Goal: Task Accomplishment & Management: Use online tool/utility

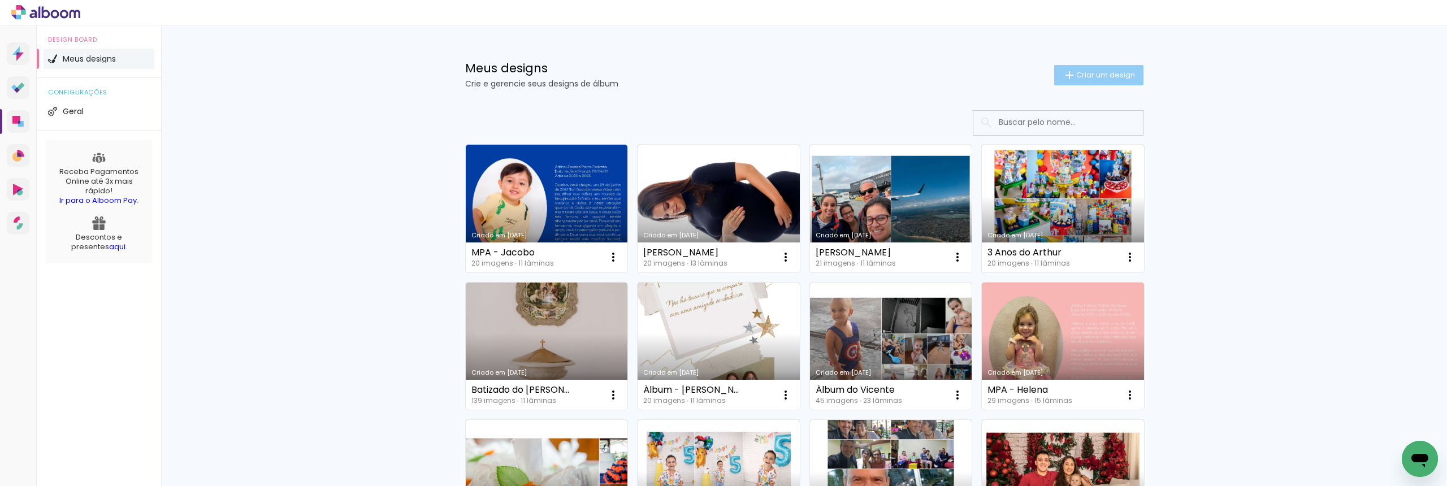
click at [1109, 80] on paper-button "Criar um design" at bounding box center [1098, 75] width 89 height 20
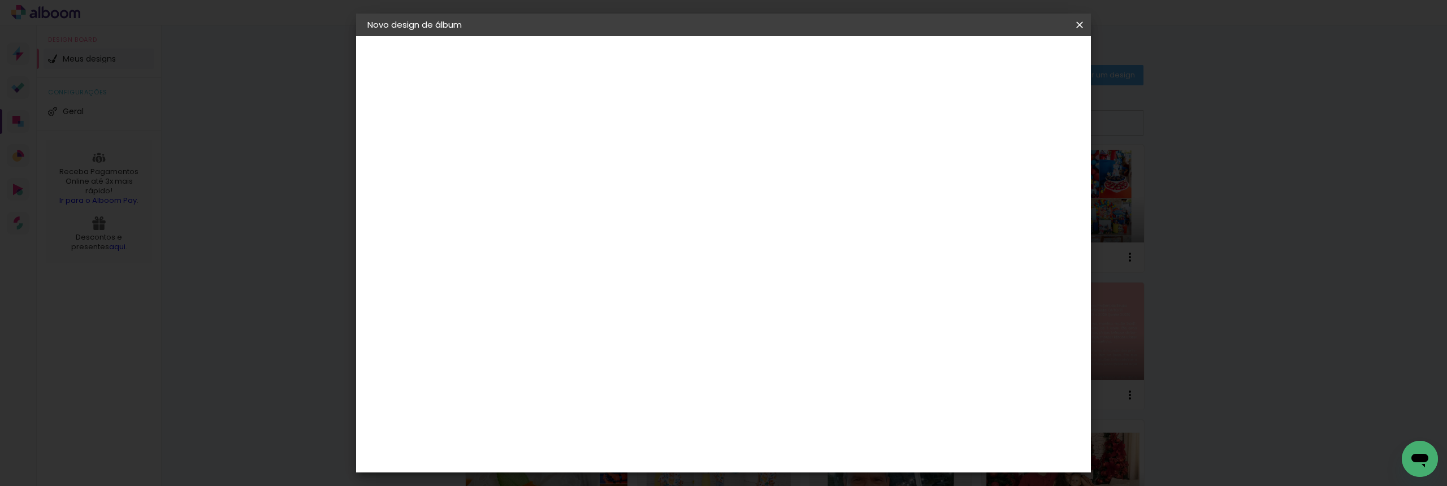
click at [552, 145] on input at bounding box center [552, 152] width 0 height 18
type input "Batizado da [PERSON_NAME]"
type paper-input "Batizado da [PERSON_NAME]"
click at [0, 0] on slot "Avançar" at bounding box center [0, 0] width 0 height 0
click at [638, 218] on input at bounding box center [581, 215] width 114 height 14
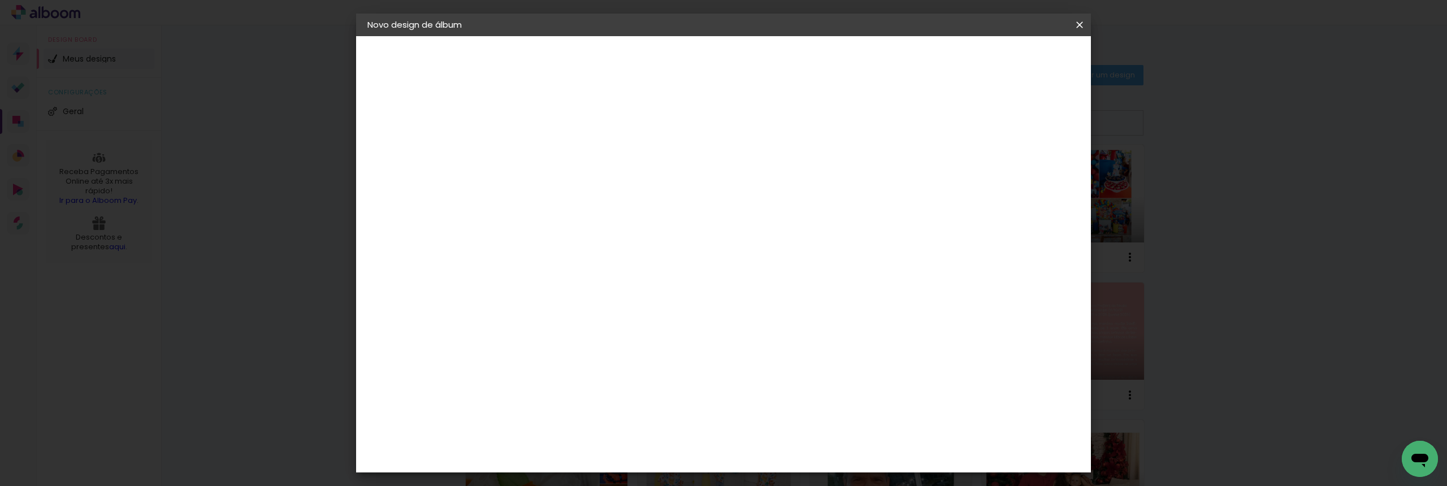
type input "di"
type paper-input "di"
click at [573, 279] on div "Digipix Pro" at bounding box center [559, 285] width 28 height 18
click at [0, 0] on slot "Avançar" at bounding box center [0, 0] width 0 height 0
click at [596, 188] on input "text" at bounding box center [574, 197] width 44 height 18
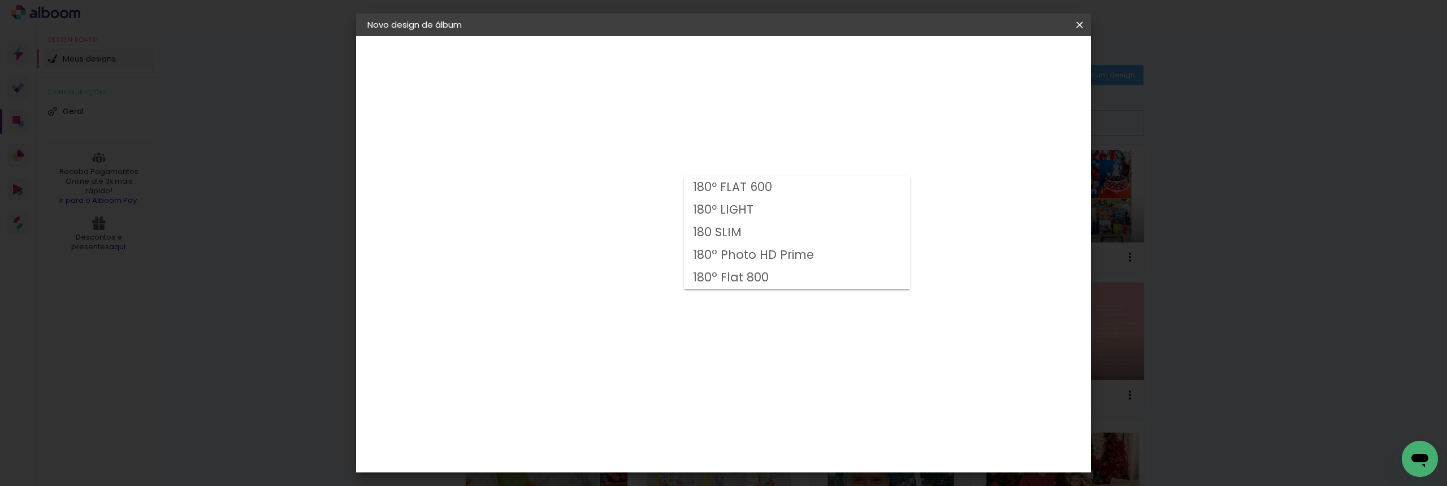
click at [0, 0] on slot "180 SLIM" at bounding box center [0, 0] width 0 height 0
type input "180 SLIM"
click at [628, 292] on span "29.7 × 21.0" at bounding box center [602, 303] width 53 height 23
click at [736, 68] on paper-button "Avançar" at bounding box center [708, 59] width 55 height 19
click at [1020, 59] on paper-button "Iniciar design" at bounding box center [983, 59] width 74 height 19
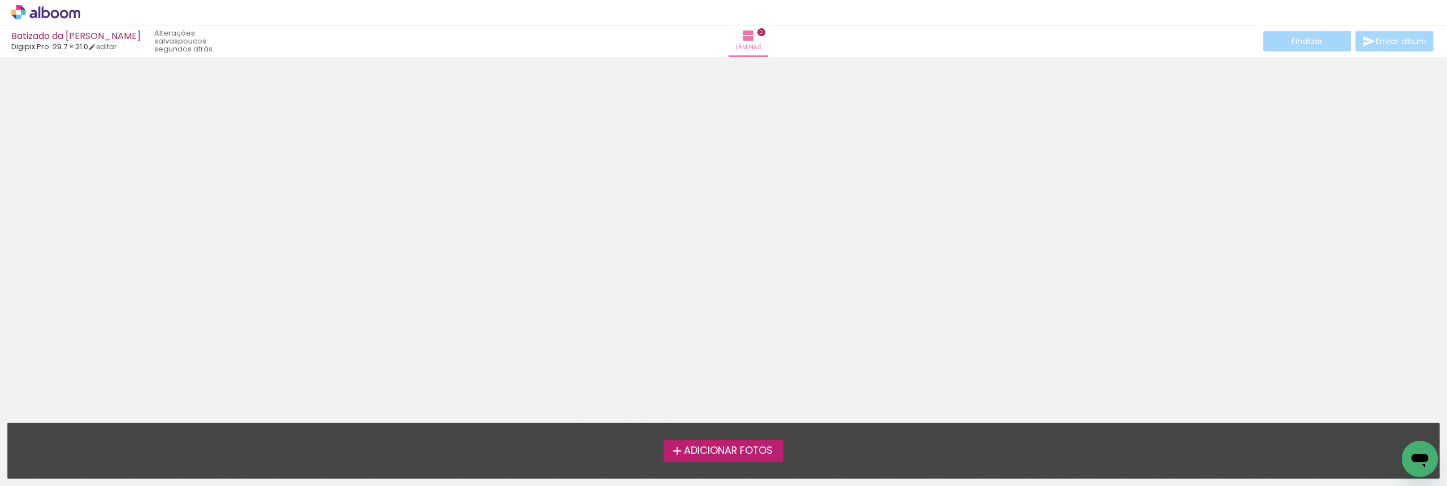
click at [771, 448] on span "Adicionar Fotos" at bounding box center [728, 451] width 89 height 10
click at [0, 0] on input "file" at bounding box center [0, 0] width 0 height 0
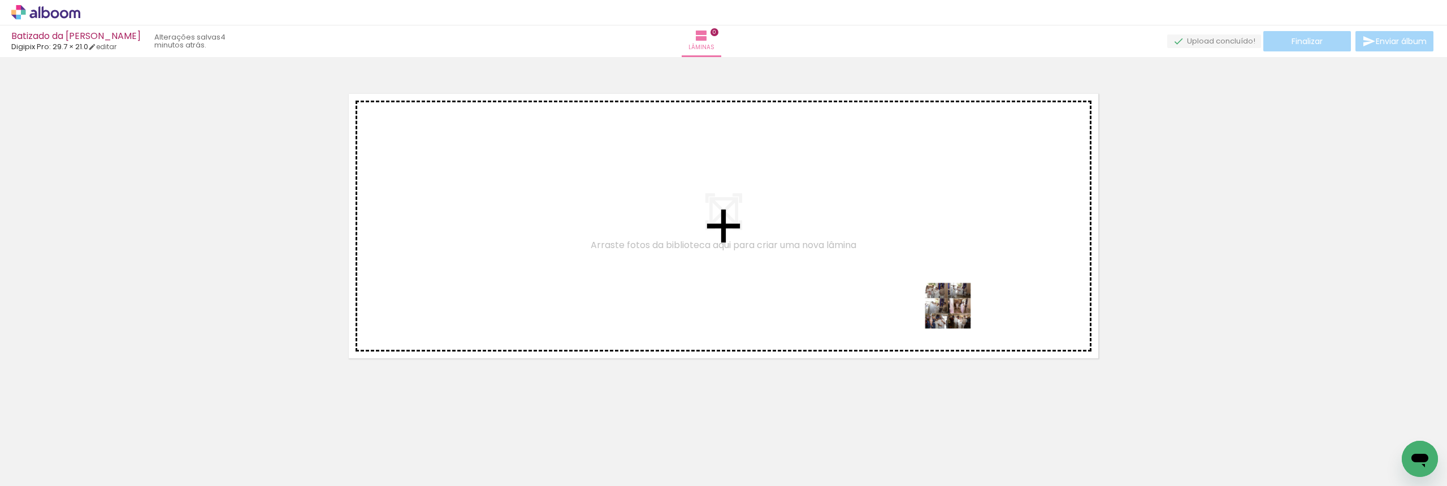
drag, startPoint x: 113, startPoint y: 452, endPoint x: 956, endPoint y: 314, distance: 854.3
click at [956, 314] on quentale-workspace at bounding box center [723, 243] width 1447 height 486
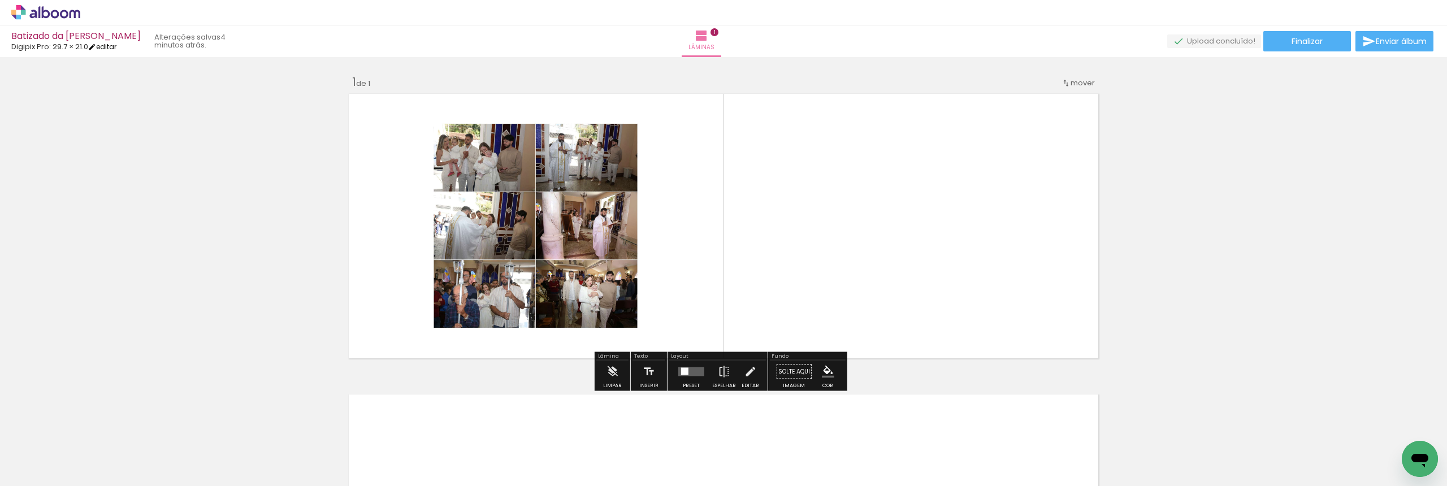
click at [104, 47] on link "editar" at bounding box center [102, 47] width 28 height 10
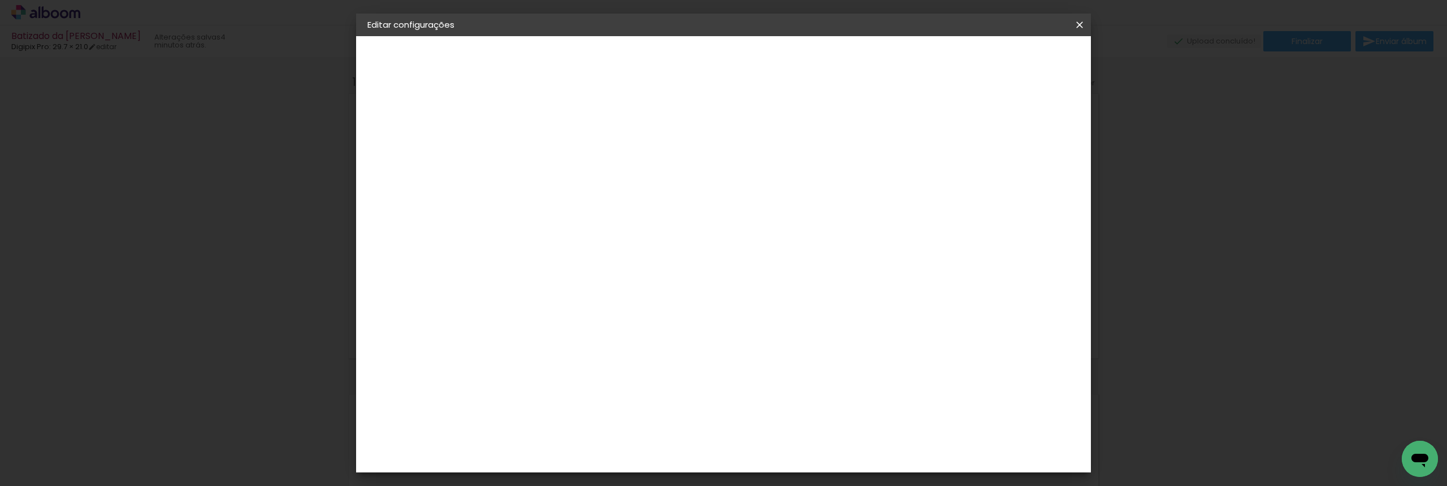
click at [418, 164] on small "21.6 × 60 cm" at bounding box center [434, 165] width 42 height 7
click at [642, 166] on div "Opções disponíveis 180º FLAT 600 180º LIGHT 180 SLIM 180° Photo HD Prime 180° F…" at bounding box center [581, 191] width 122 height 163
click at [614, 183] on div "Escolha o tamanho" at bounding box center [581, 209] width 66 height 53
click at [614, 193] on div "Escolha o tamanho" at bounding box center [581, 209] width 66 height 53
click at [614, 189] on div "Escolha o tamanho" at bounding box center [581, 209] width 66 height 53
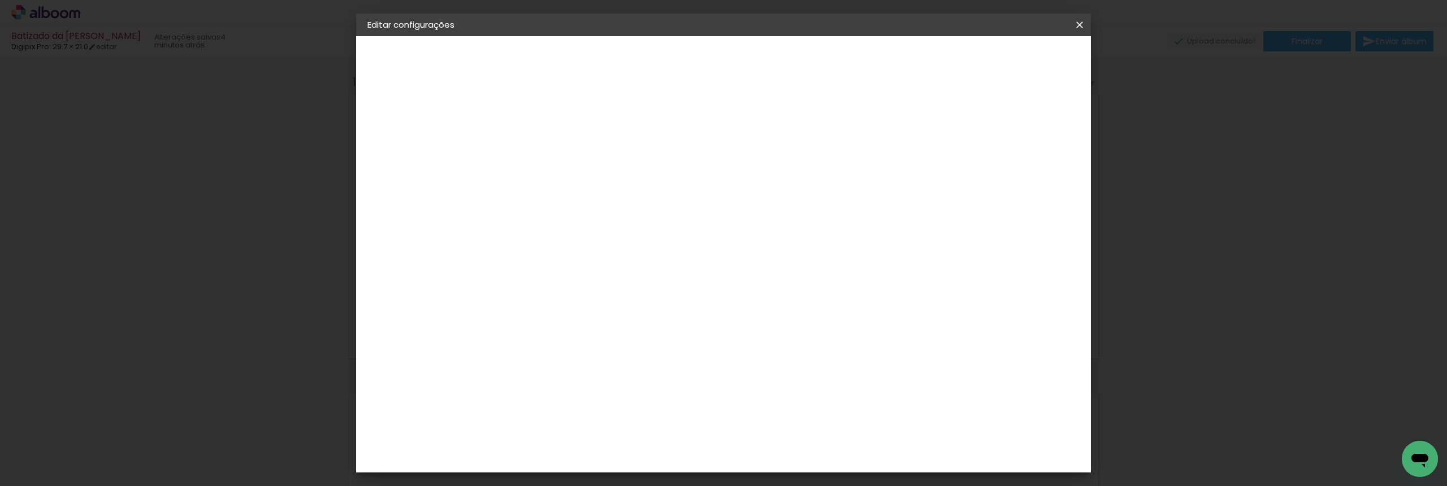
click at [614, 185] on div "Escolha o tamanho" at bounding box center [581, 209] width 66 height 53
click at [425, 138] on paper-button at bounding box center [429, 139] width 124 height 23
click at [630, 194] on paper-input-container at bounding box center [581, 180] width 122 height 25
type input "digi"
type paper-input "digi"
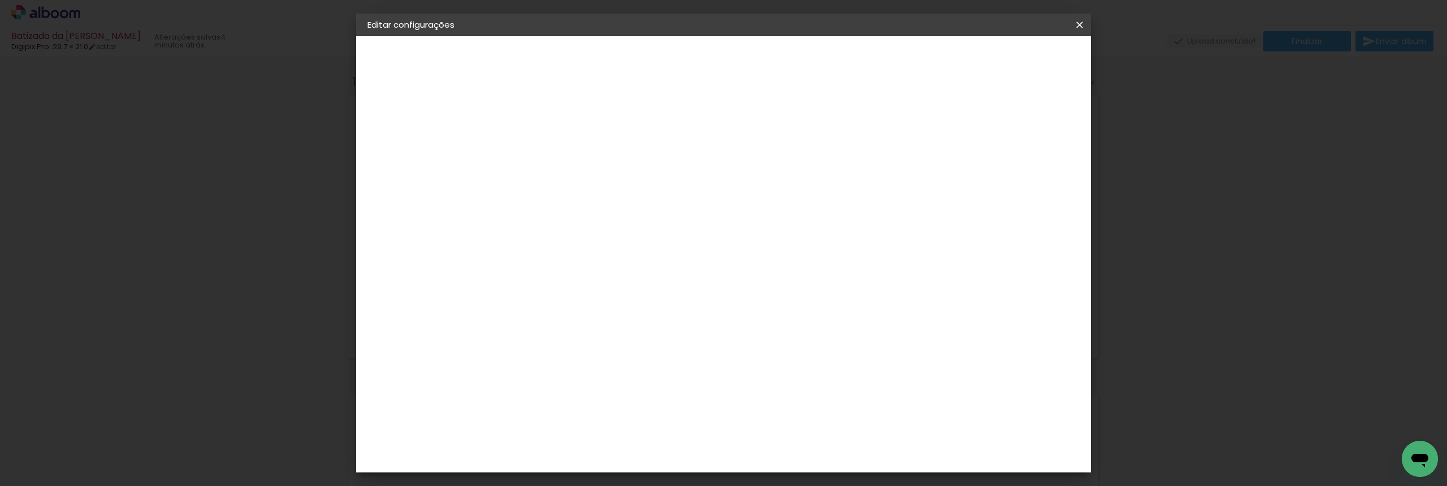
click at [573, 258] on div "Digipix Pro" at bounding box center [559, 258] width 28 height 18
click at [0, 0] on slot "Avançar" at bounding box center [0, 0] width 0 height 0
click at [596, 188] on input "text" at bounding box center [574, 197] width 44 height 18
click at [753, 211] on paper-item "180º LIGHT" at bounding box center [797, 210] width 226 height 23
type input "180º LIGHT"
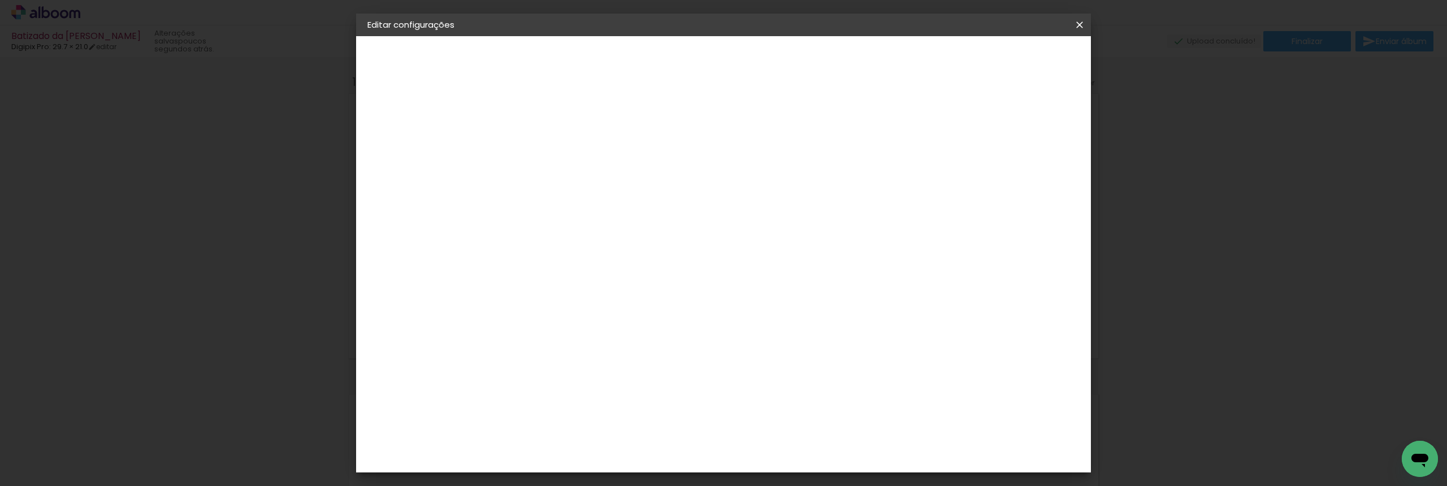
click at [628, 388] on span "21 × 21" at bounding box center [602, 403] width 53 height 30
click at [0, 0] on slot "Avançar" at bounding box center [0, 0] width 0 height 0
click at [1009, 64] on span "Salvar configurações" at bounding box center [967, 60] width 84 height 8
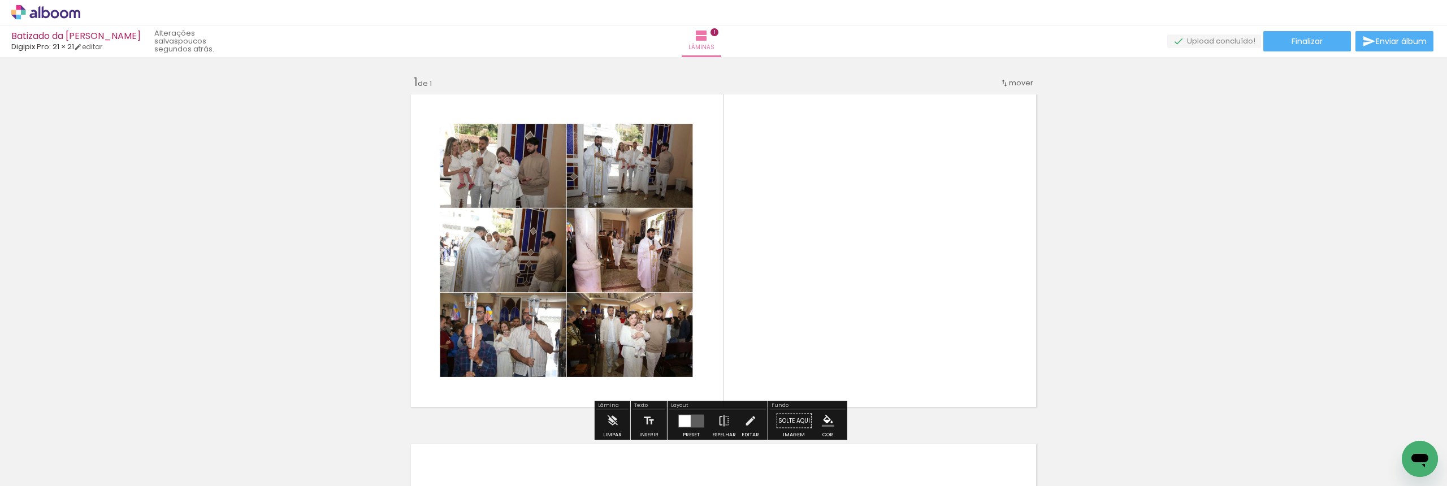
scroll to position [15, 0]
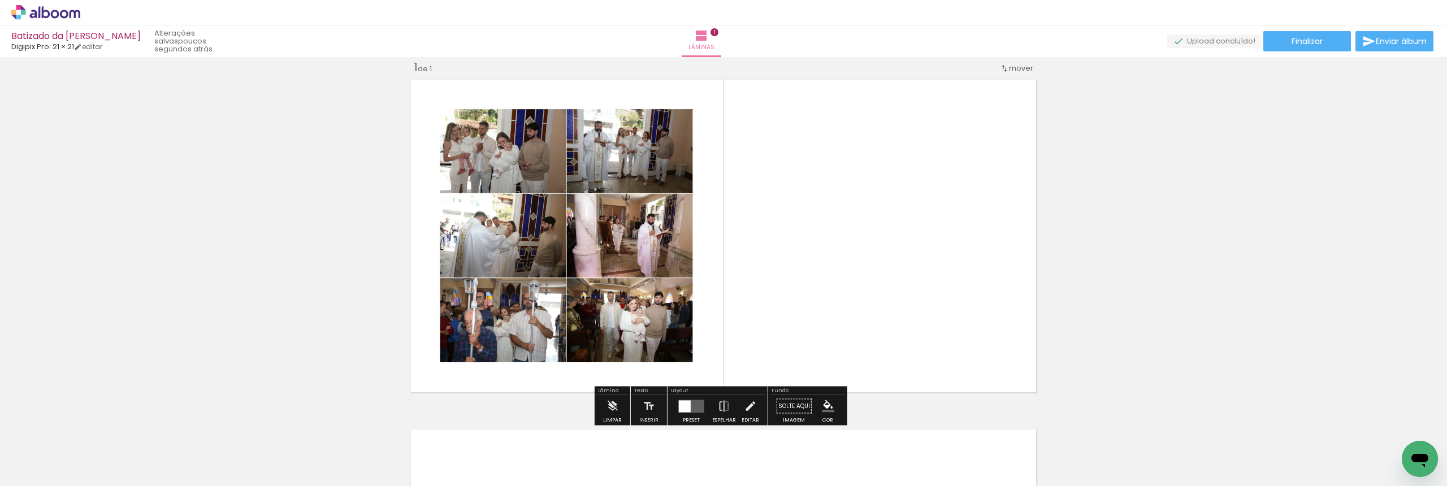
click at [688, 405] on quentale-layouter at bounding box center [691, 406] width 26 height 13
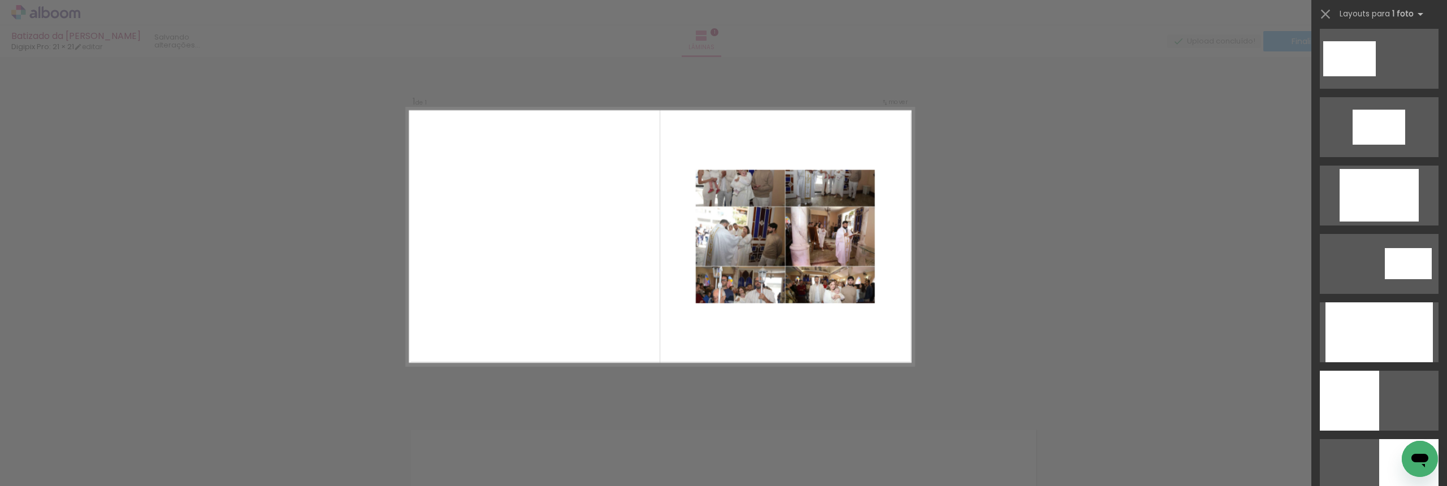
scroll to position [2195, 0]
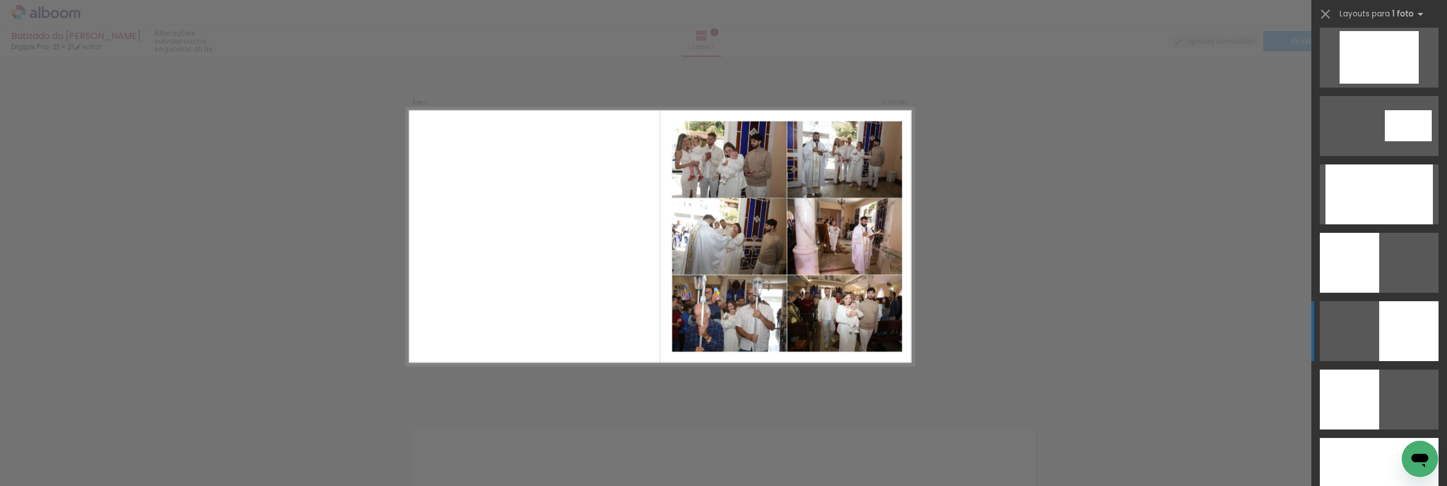
click at [1379, 370] on div at bounding box center [1349, 400] width 59 height 60
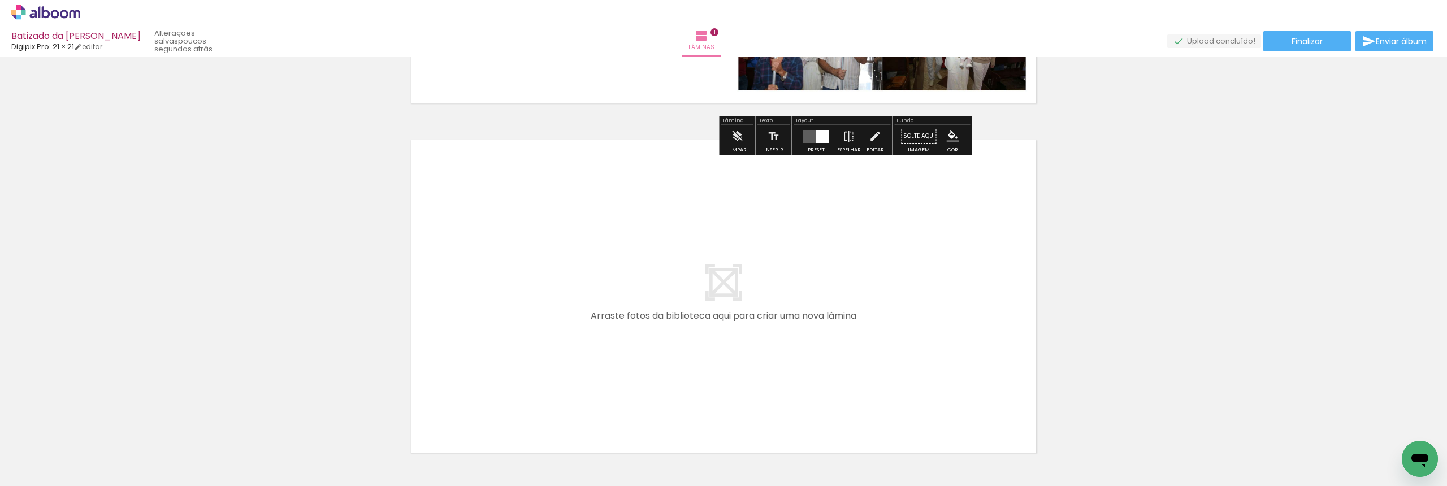
scroll to position [323, 0]
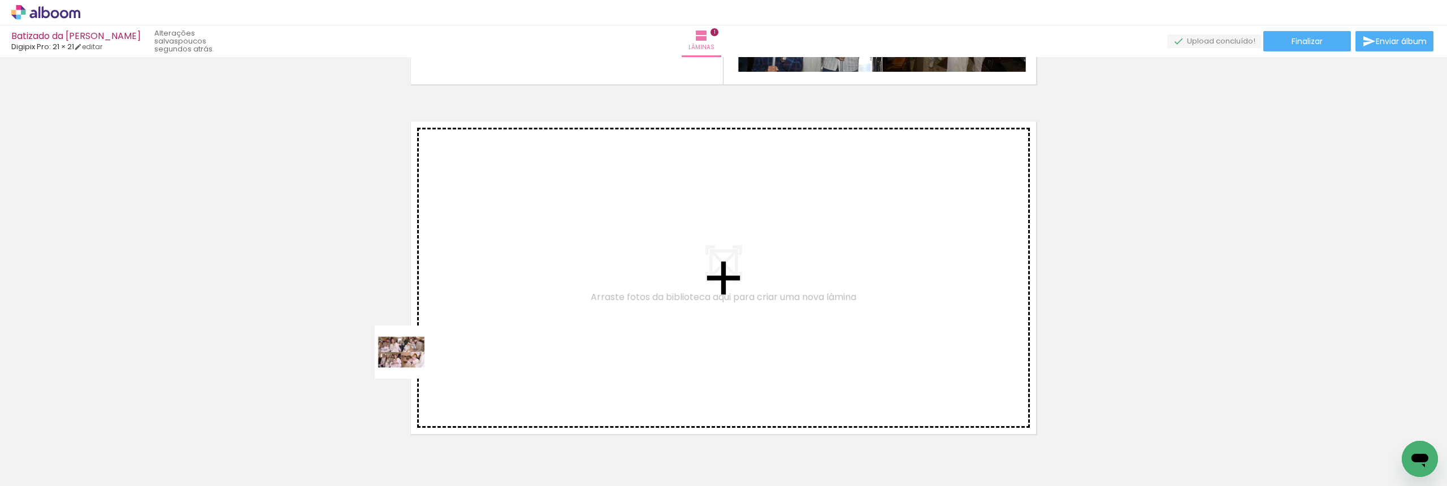
drag, startPoint x: 176, startPoint y: 455, endPoint x: 548, endPoint y: 303, distance: 402.1
click at [548, 303] on quentale-workspace at bounding box center [723, 243] width 1447 height 486
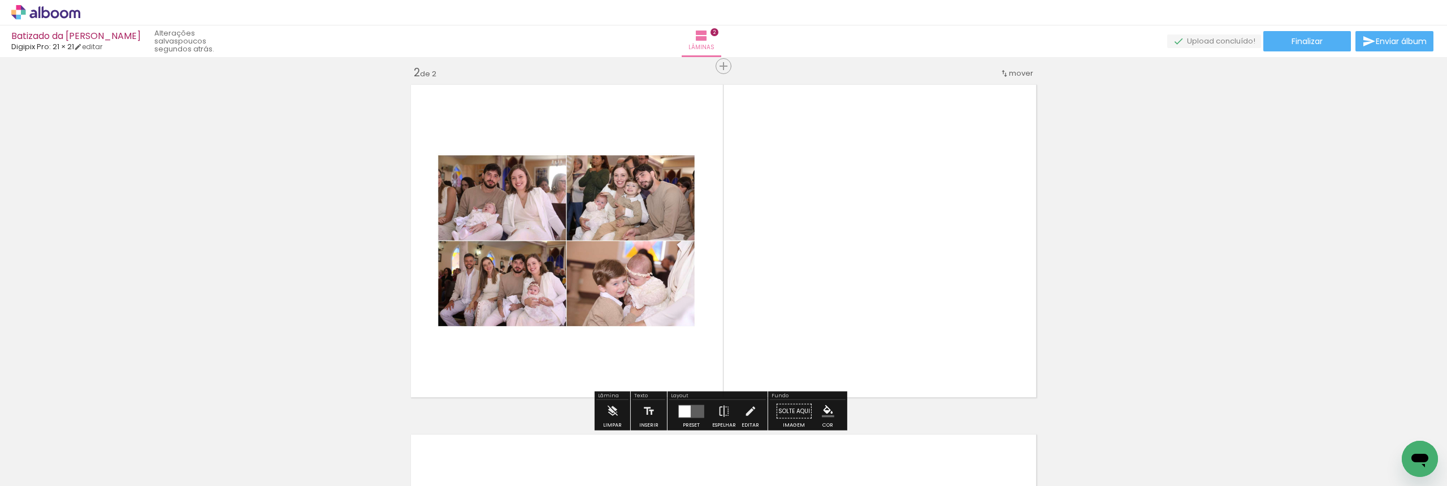
scroll to position [365, 0]
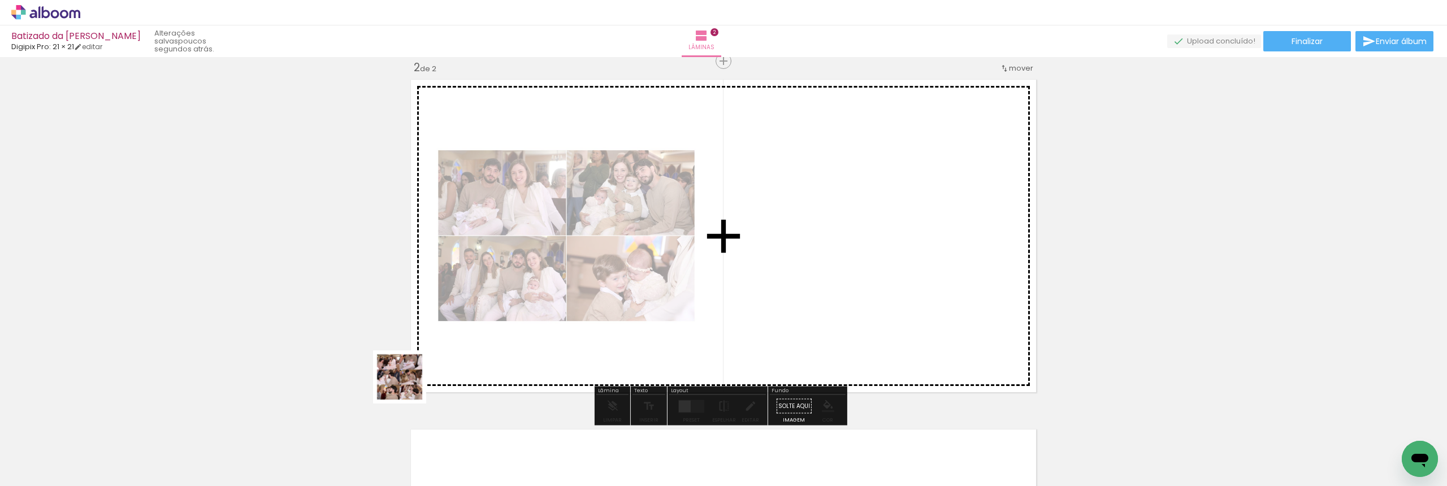
drag, startPoint x: 280, startPoint y: 441, endPoint x: 831, endPoint y: 233, distance: 589.0
click at [831, 233] on quentale-workspace at bounding box center [723, 243] width 1447 height 486
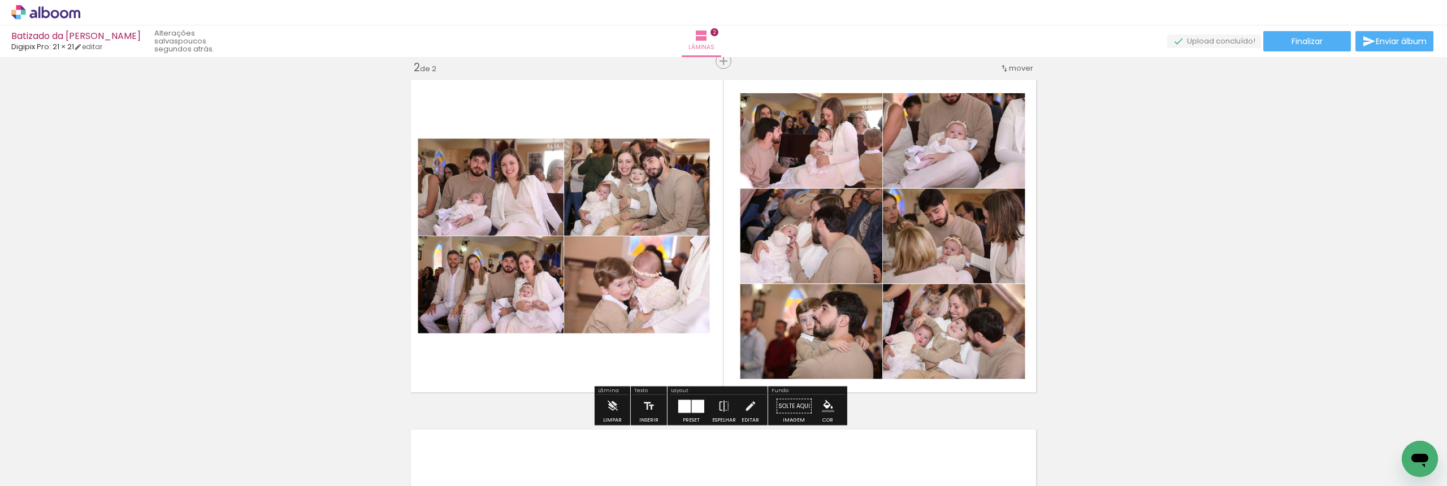
click at [688, 410] on quentale-layouter at bounding box center [691, 406] width 26 height 13
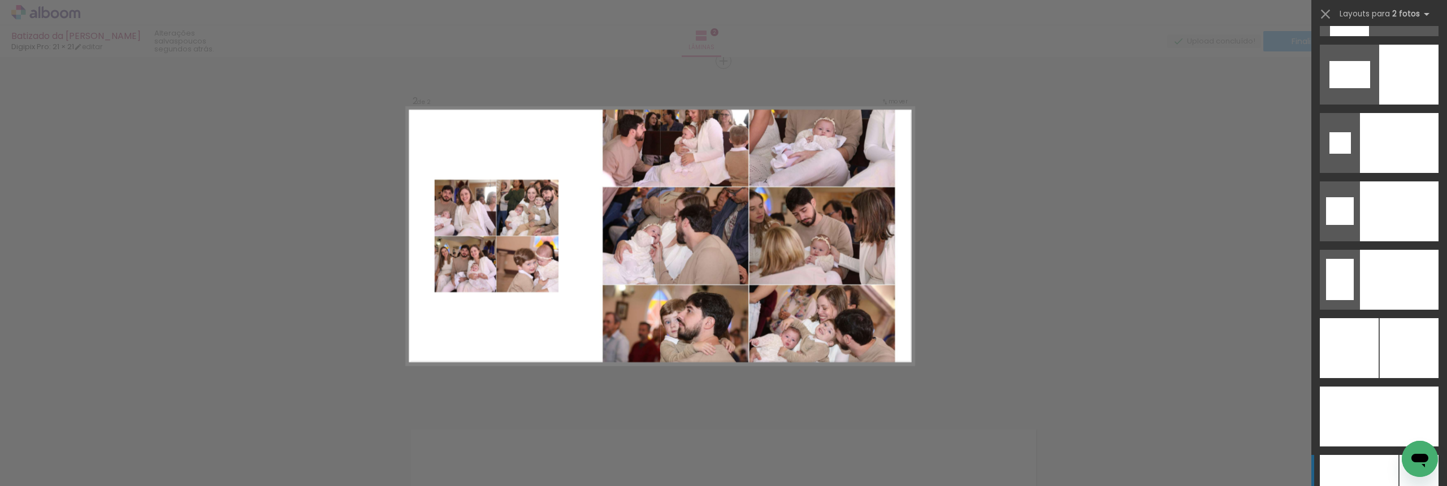
scroll to position [4723, 0]
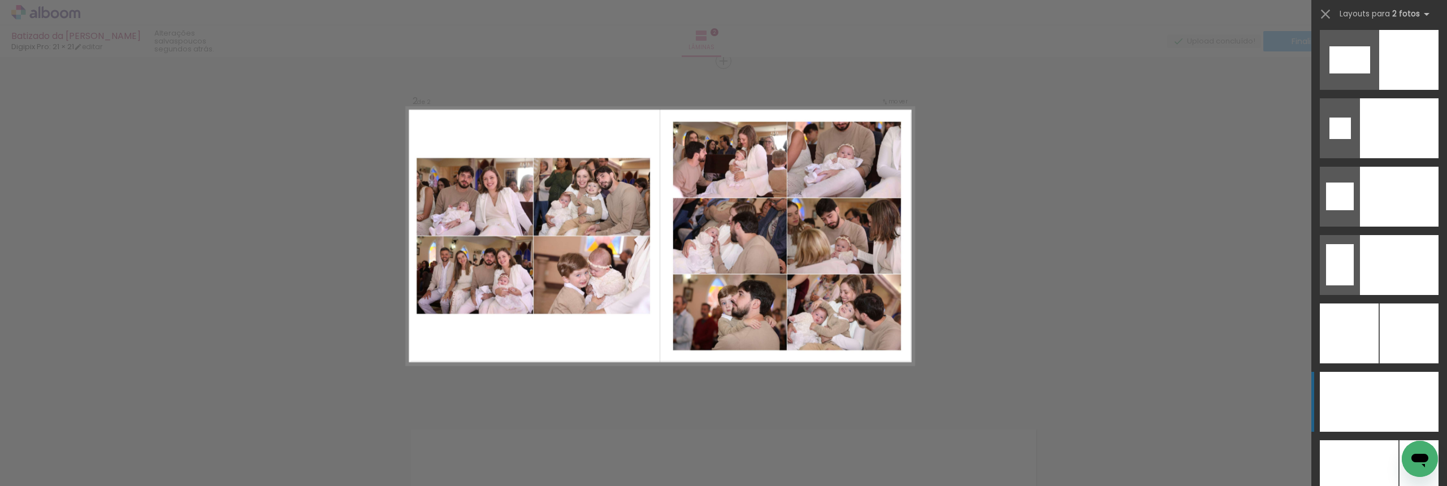
click at [1389, 363] on div at bounding box center [1409, 333] width 59 height 60
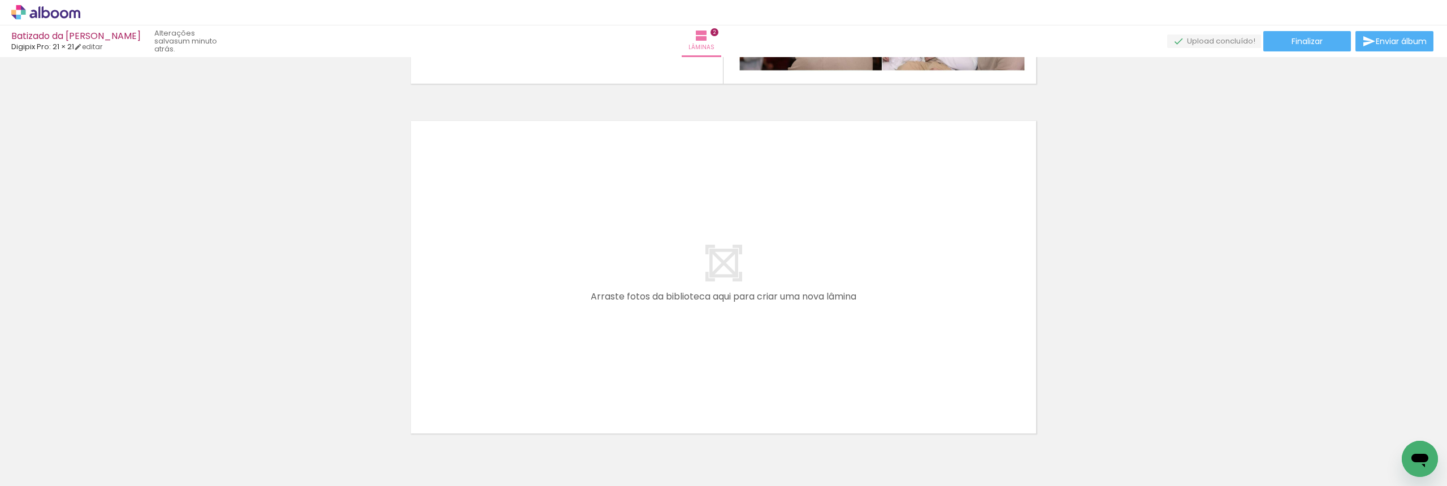
scroll to position [735, 0]
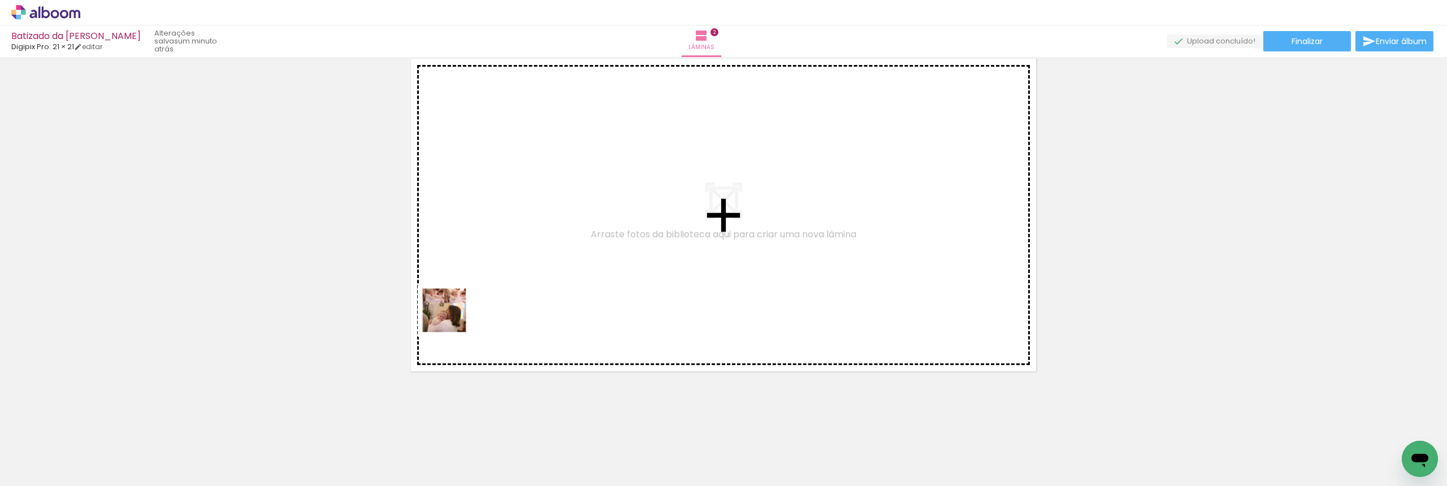
drag, startPoint x: 317, startPoint y: 448, endPoint x: 529, endPoint y: 268, distance: 277.9
click at [529, 268] on quentale-workspace at bounding box center [723, 243] width 1447 height 486
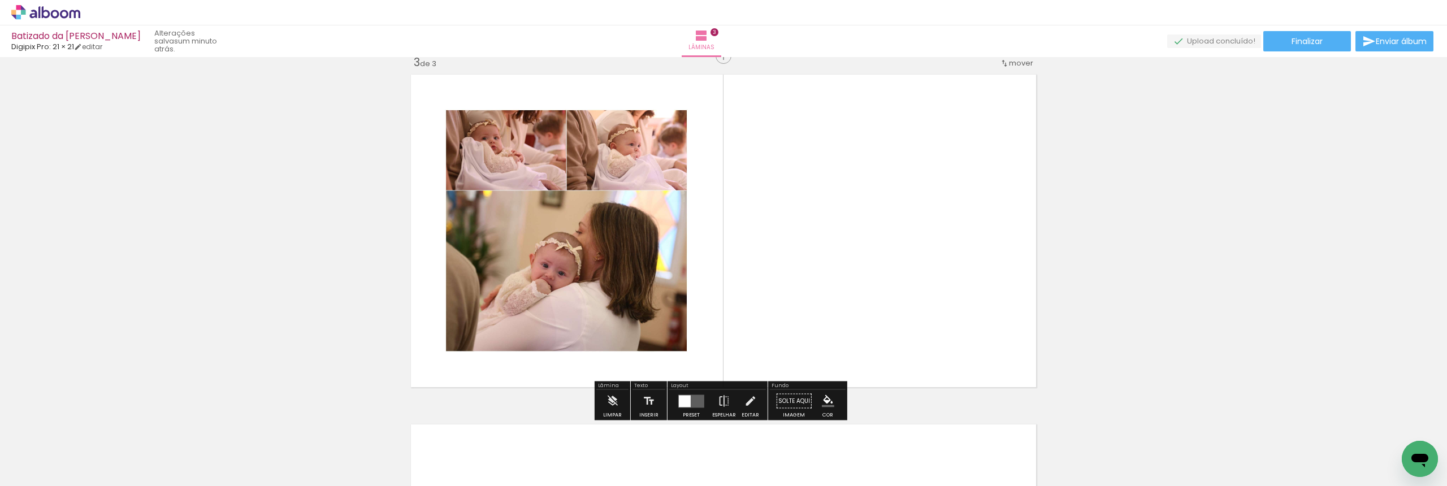
scroll to position [714, 0]
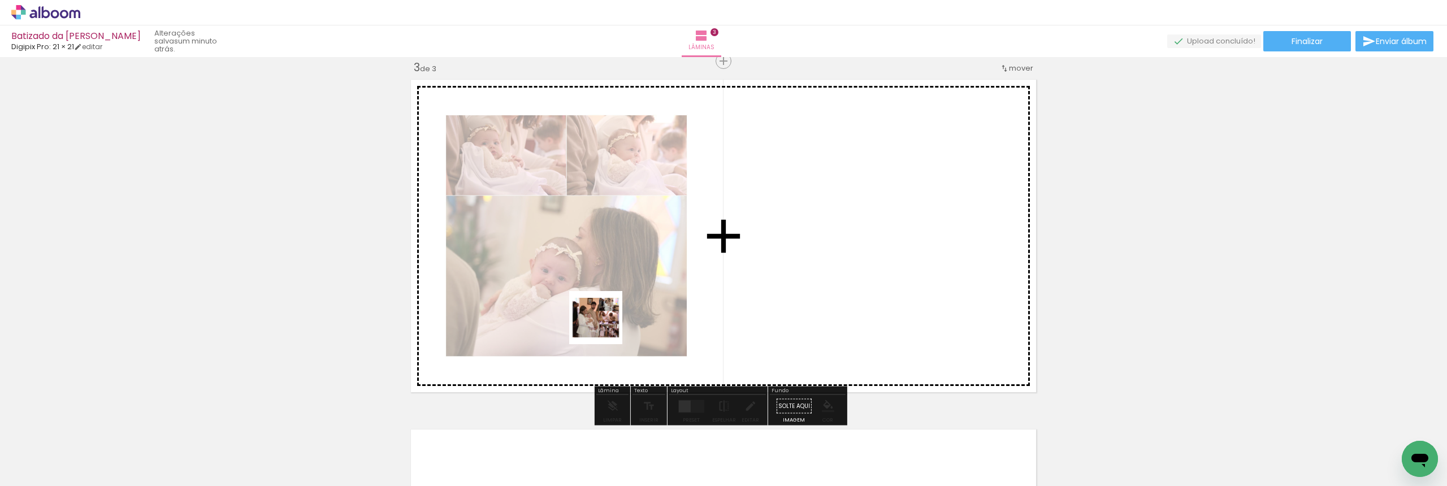
drag, startPoint x: 378, startPoint y: 450, endPoint x: 823, endPoint y: 223, distance: 499.7
click at [823, 223] on quentale-workspace at bounding box center [723, 243] width 1447 height 486
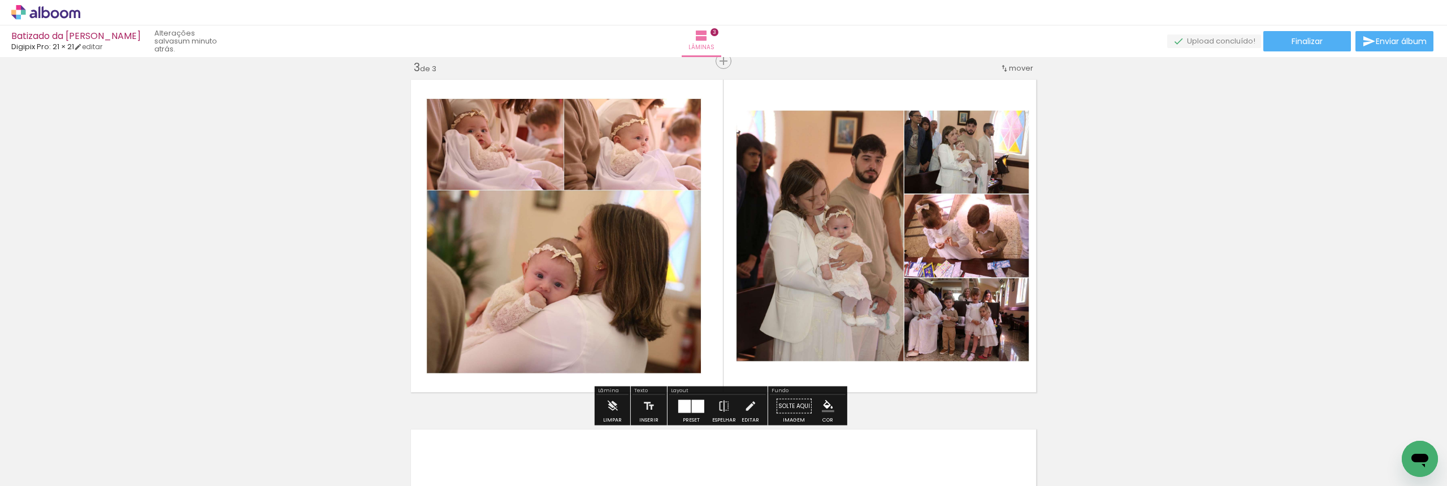
click at [692, 407] on div at bounding box center [698, 406] width 12 height 13
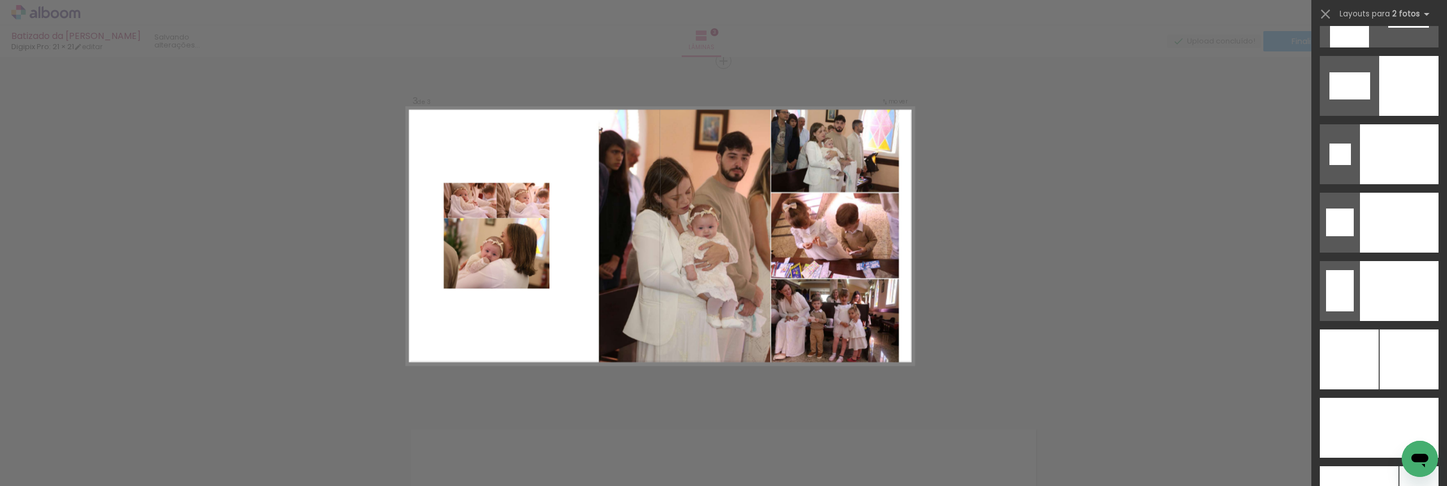
scroll to position [4755, 0]
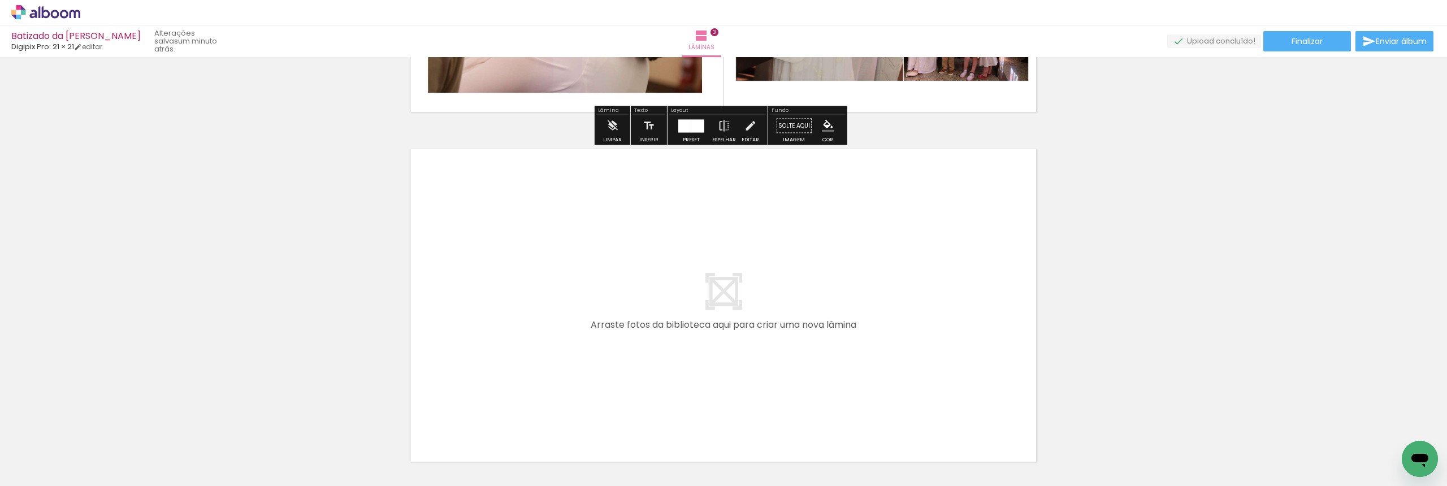
scroll to position [1085, 0]
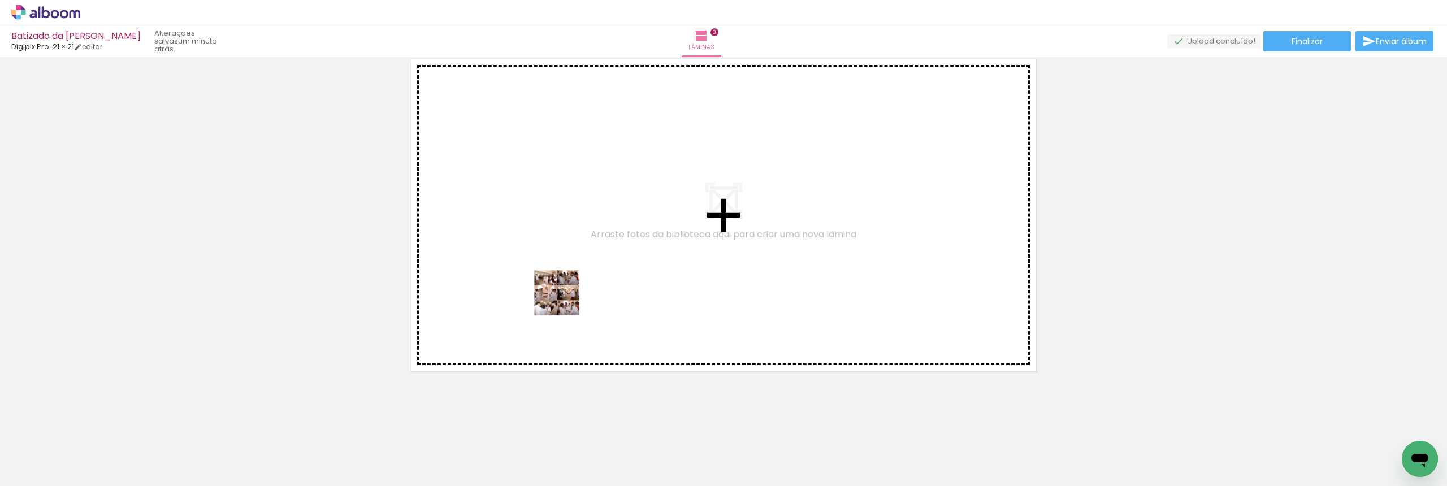
drag, startPoint x: 441, startPoint y: 470, endPoint x: 558, endPoint y: 347, distance: 169.9
click at [573, 291] on quentale-workspace at bounding box center [723, 243] width 1447 height 486
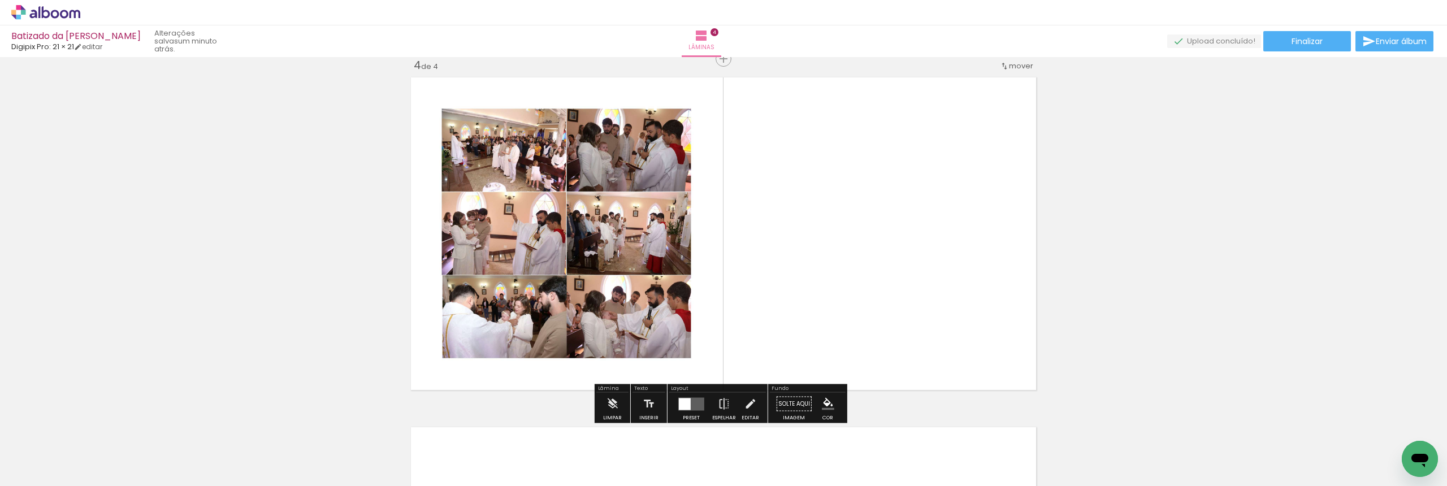
scroll to position [1064, 0]
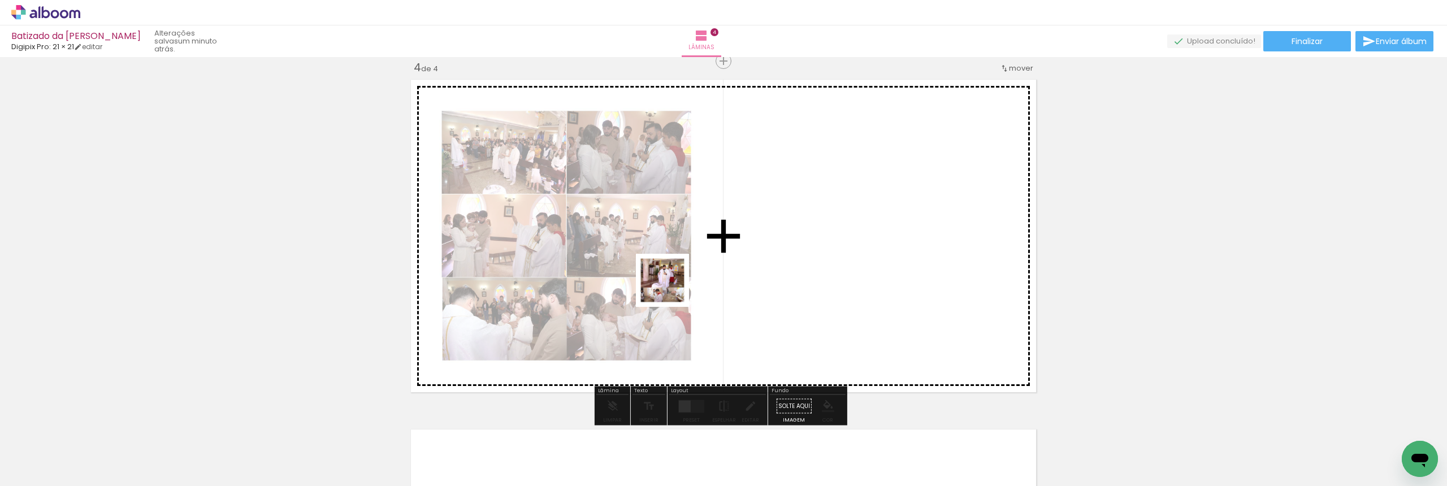
drag, startPoint x: 495, startPoint y: 446, endPoint x: 797, endPoint y: 203, distance: 387.9
click at [797, 203] on quentale-workspace at bounding box center [723, 243] width 1447 height 486
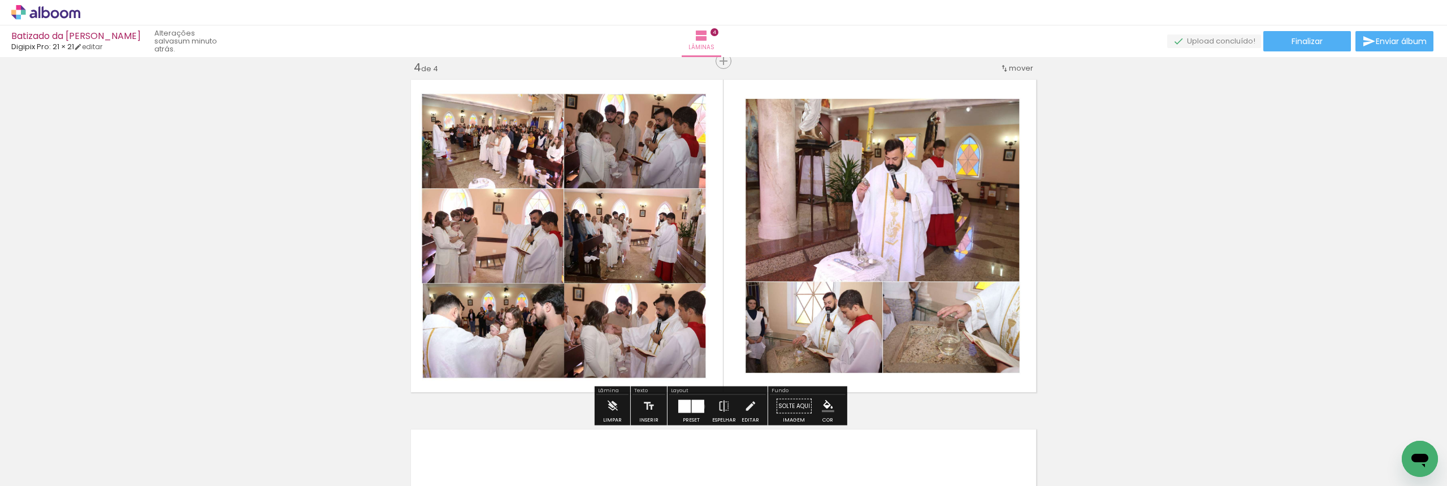
click at [698, 406] on div at bounding box center [698, 406] width 12 height 13
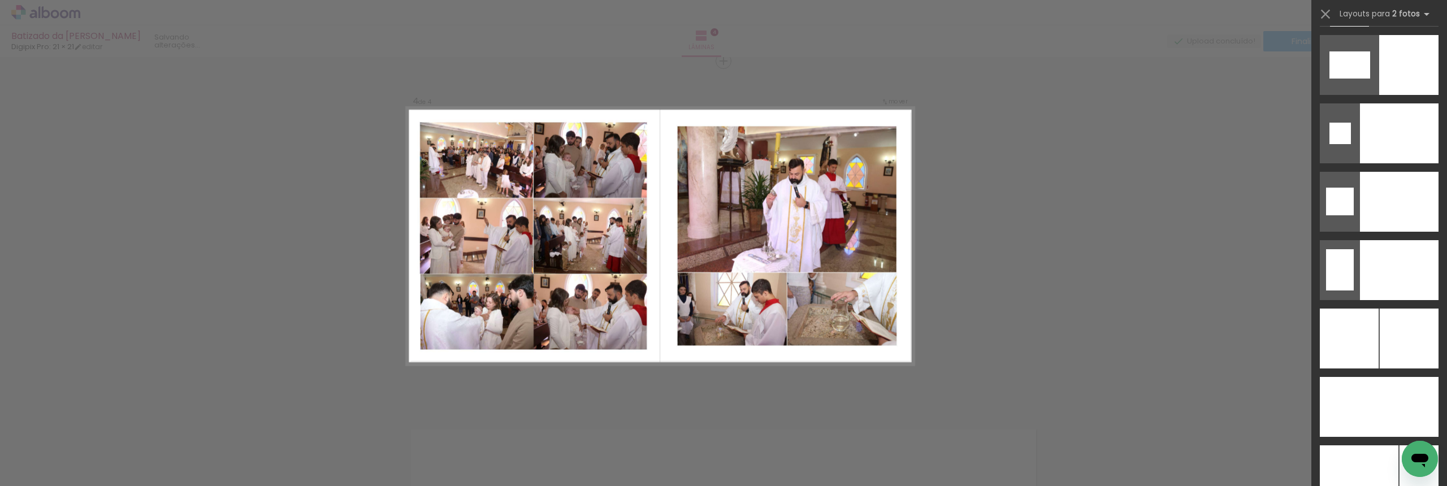
scroll to position [4824, 0]
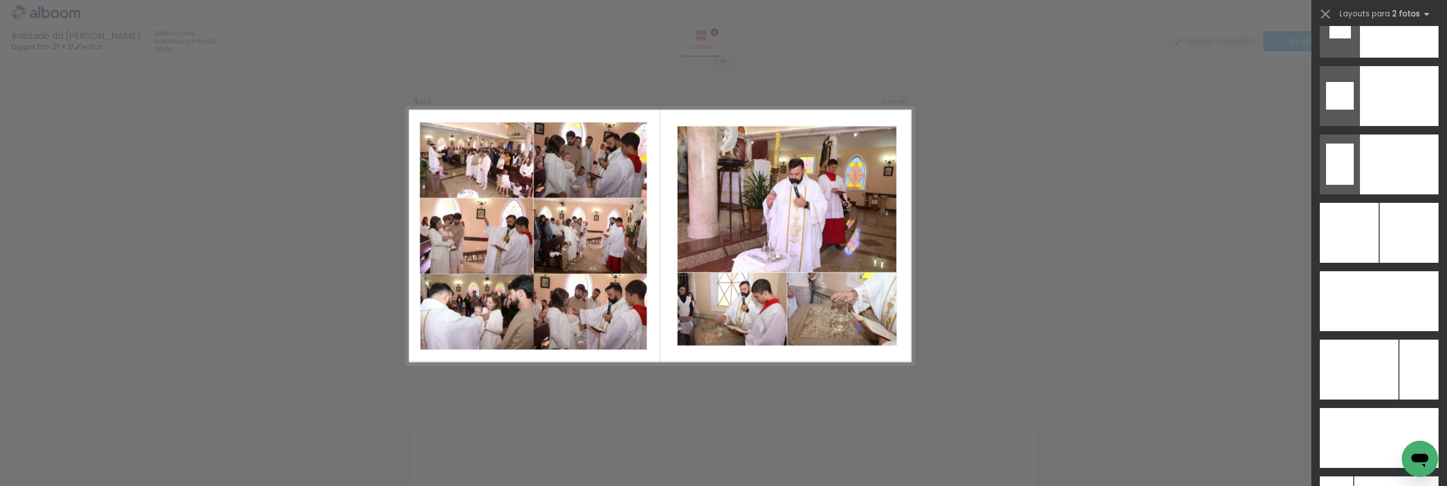
click at [1373, 263] on div at bounding box center [1349, 233] width 59 height 60
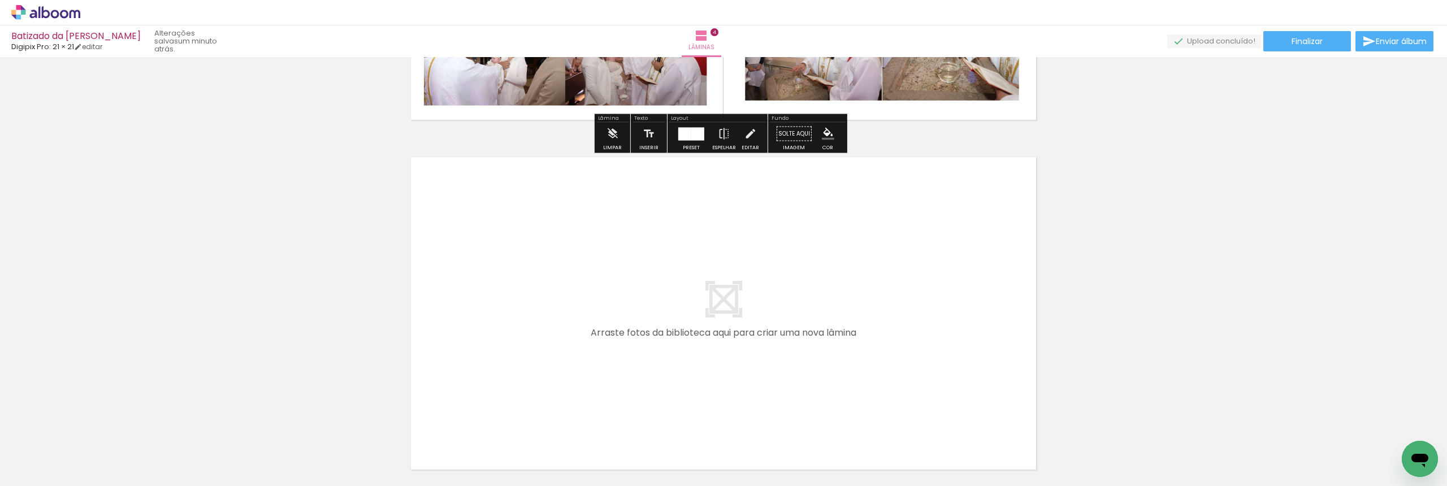
scroll to position [1435, 0]
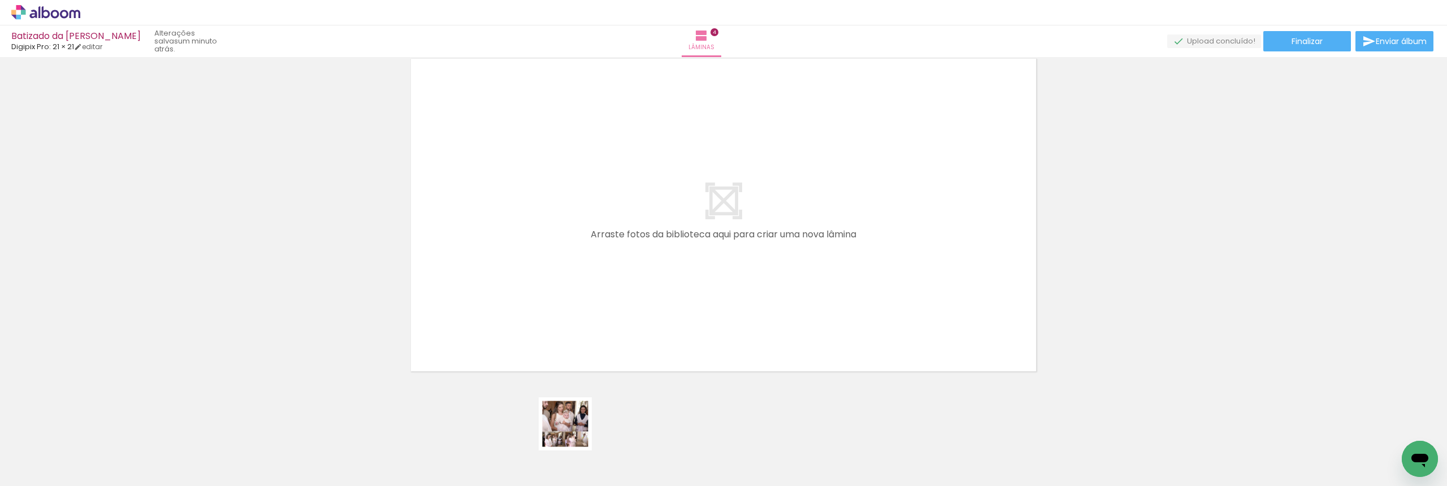
drag, startPoint x: 570, startPoint y: 465, endPoint x: 627, endPoint y: 298, distance: 175.7
click at [627, 254] on quentale-workspace at bounding box center [723, 243] width 1447 height 486
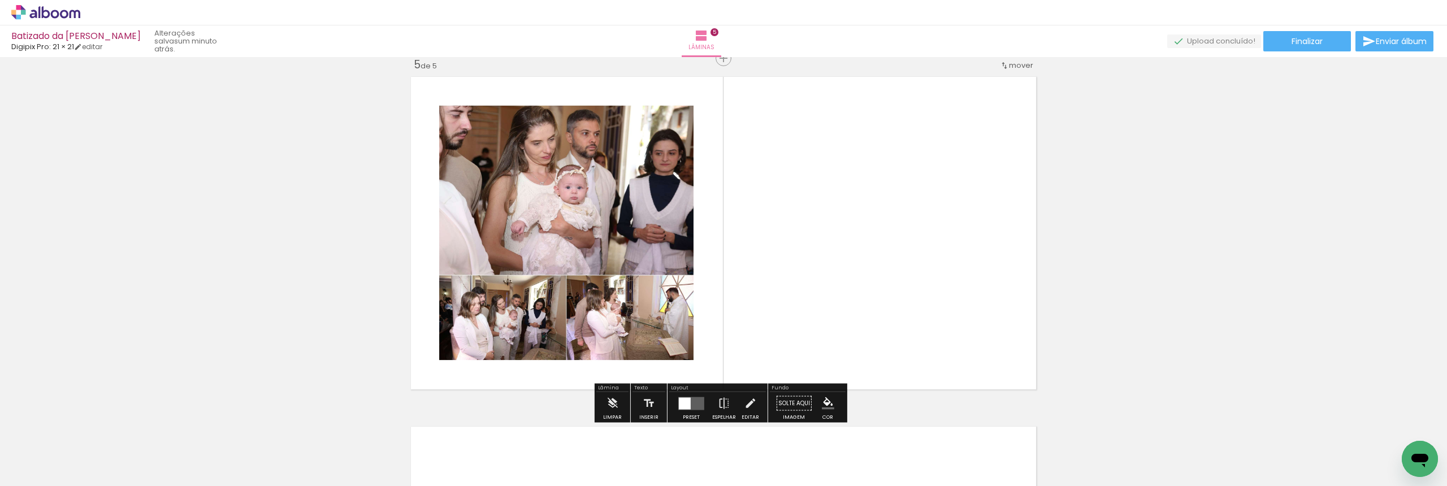
scroll to position [1414, 0]
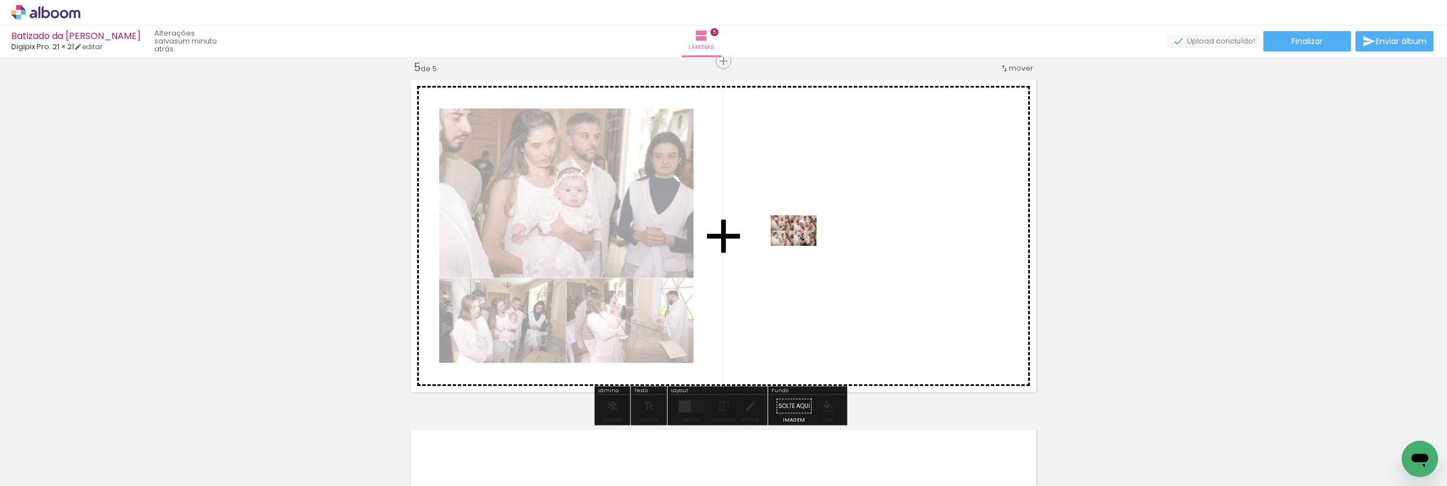
drag, startPoint x: 626, startPoint y: 440, endPoint x: 814, endPoint y: 223, distance: 286.8
click at [814, 223] on quentale-workspace at bounding box center [723, 243] width 1447 height 486
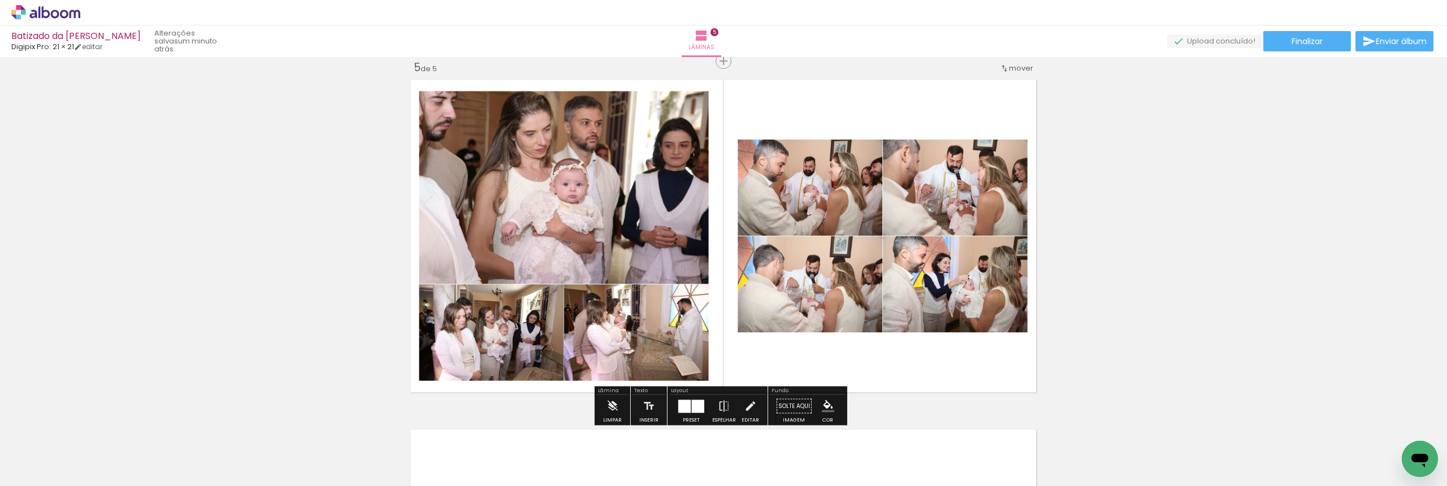
click at [686, 409] on div at bounding box center [684, 406] width 12 height 13
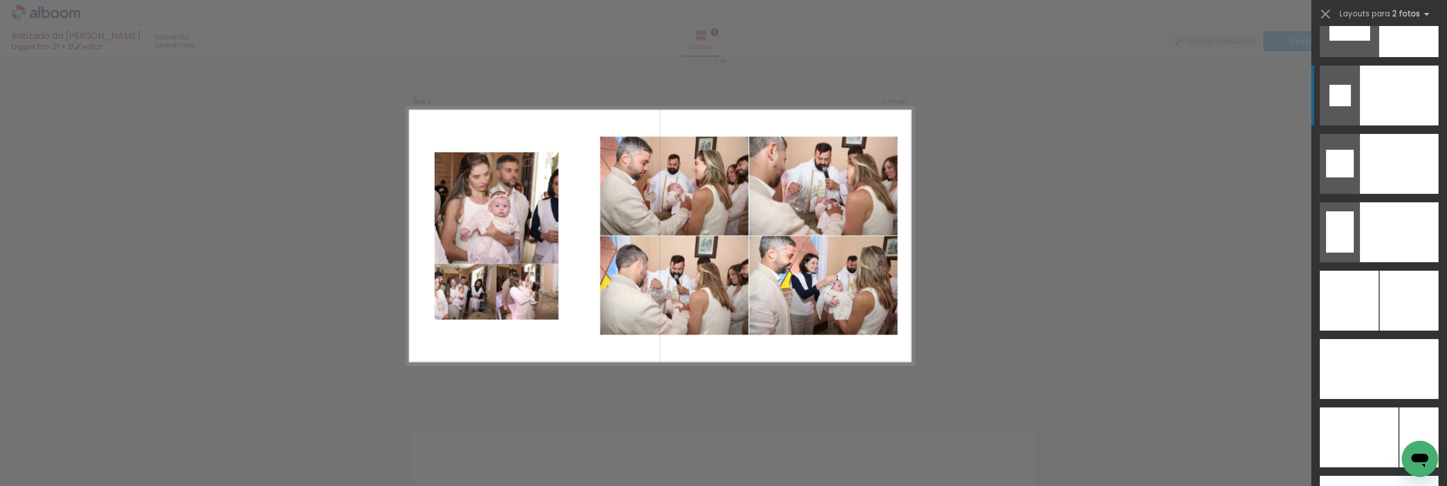
scroll to position [4814, 0]
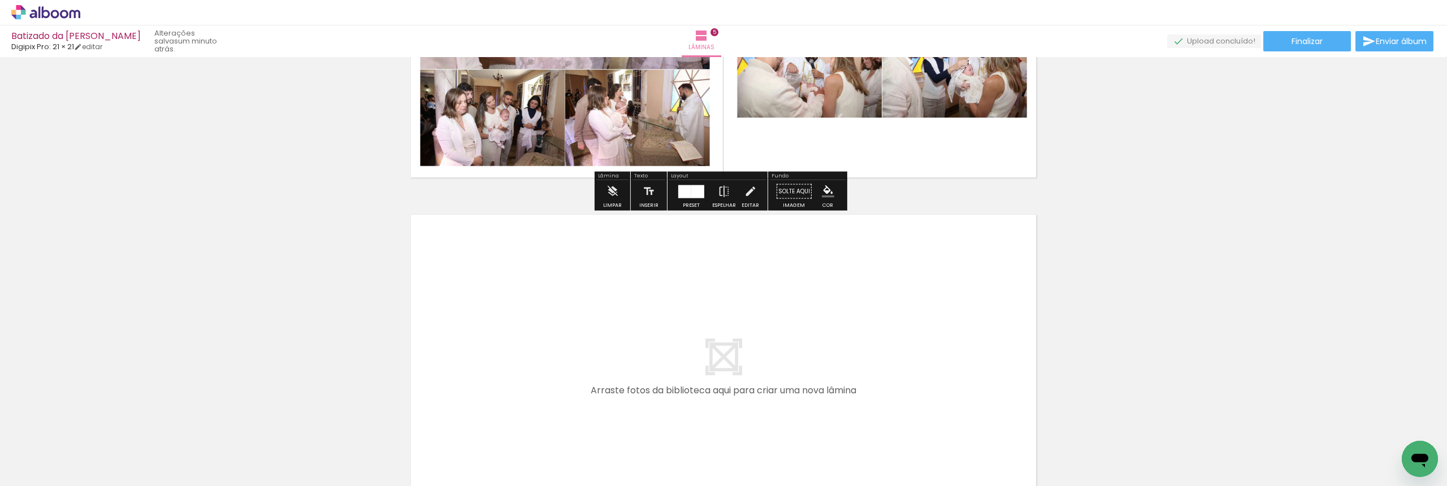
scroll to position [1785, 0]
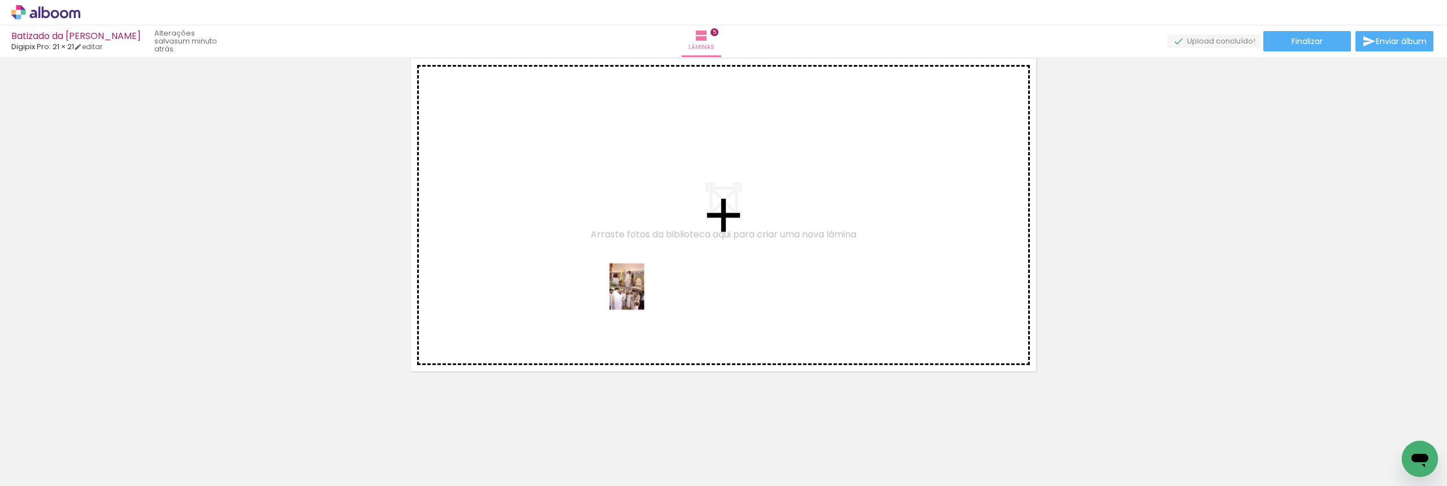
drag, startPoint x: 702, startPoint y: 443, endPoint x: 635, endPoint y: 295, distance: 161.9
click at [635, 295] on quentale-workspace at bounding box center [723, 243] width 1447 height 486
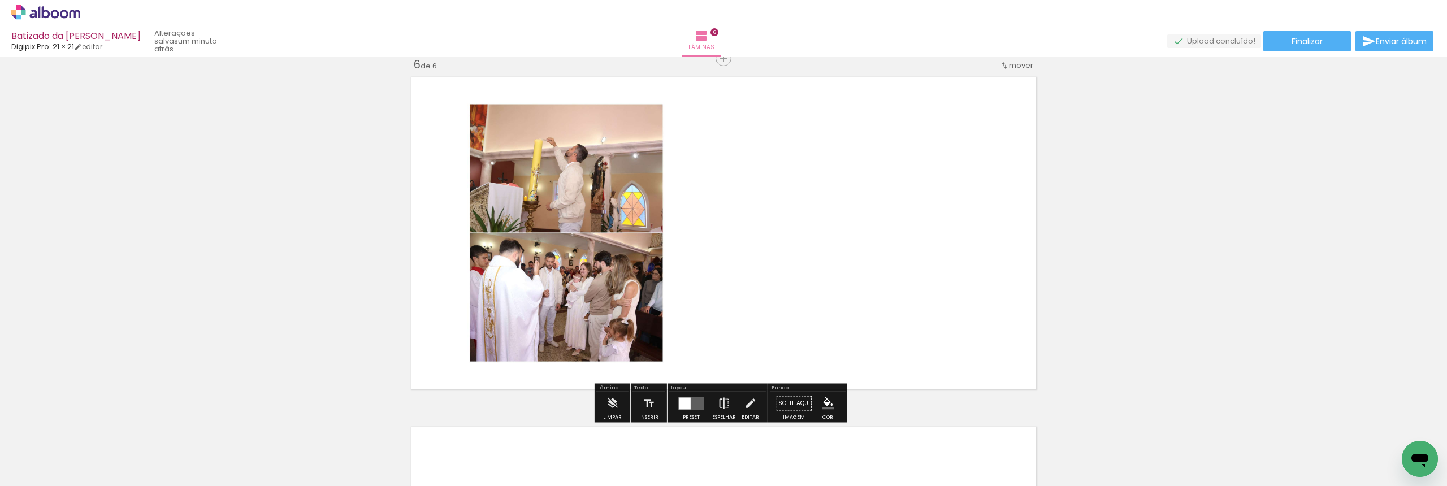
scroll to position [1764, 0]
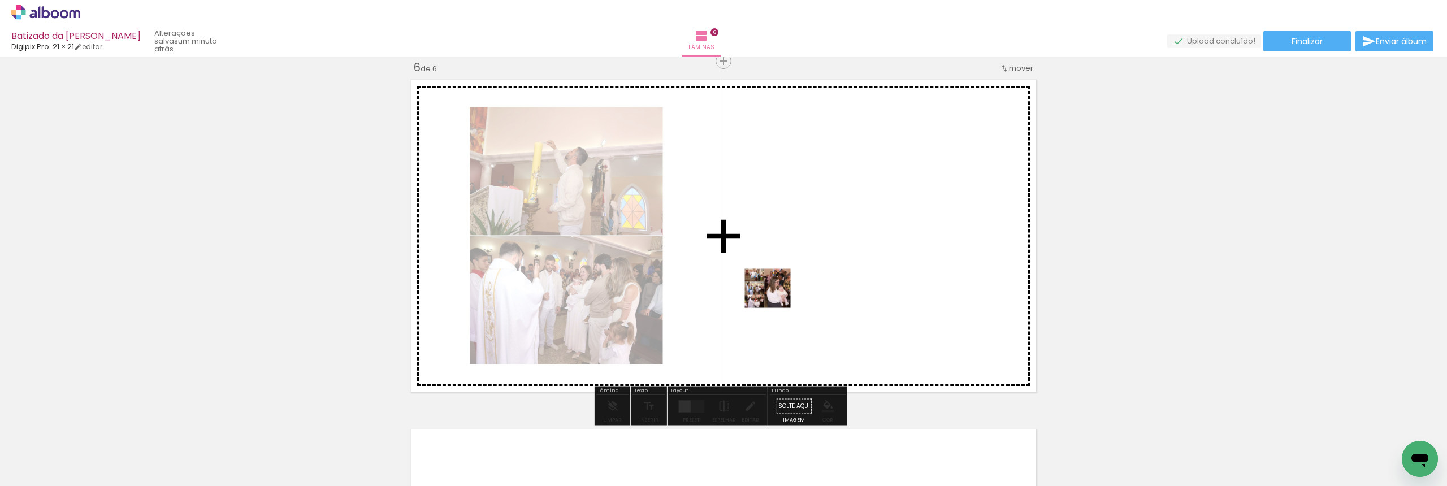
drag, startPoint x: 762, startPoint y: 440, endPoint x: 779, endPoint y: 275, distance: 165.9
click at [779, 275] on quentale-workspace at bounding box center [723, 243] width 1447 height 486
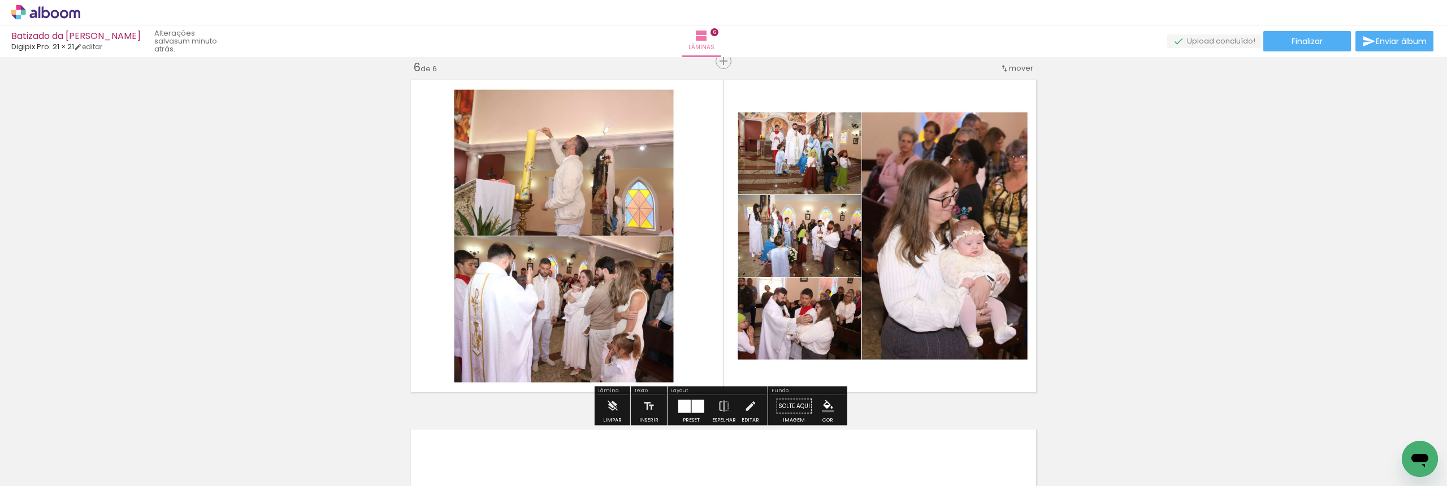
click at [701, 409] on div at bounding box center [698, 406] width 12 height 13
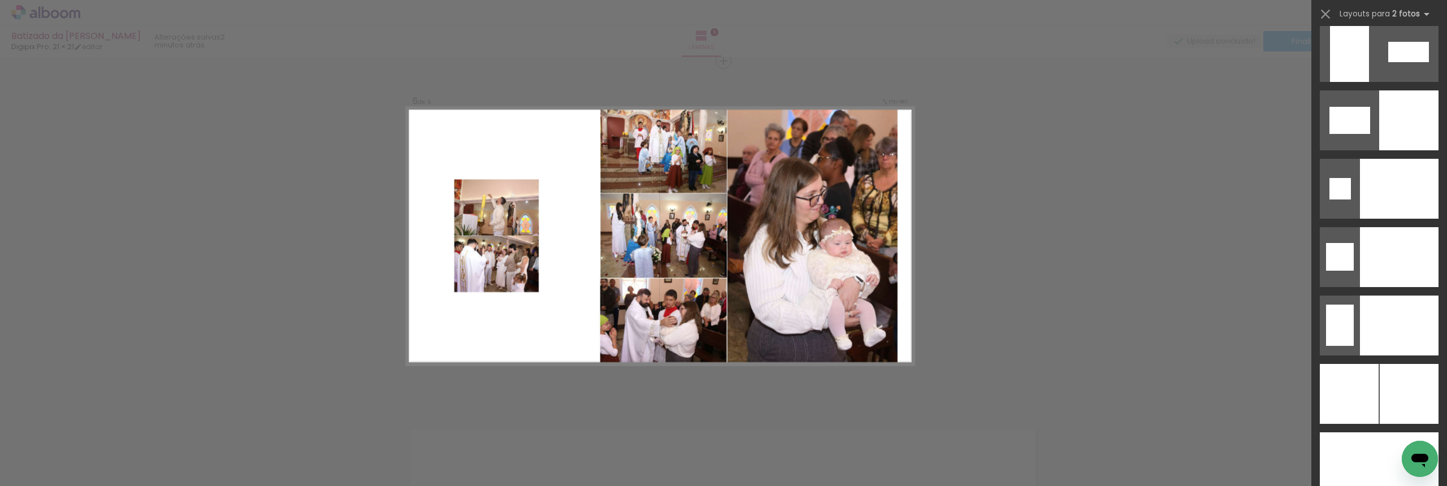
scroll to position [4822, 0]
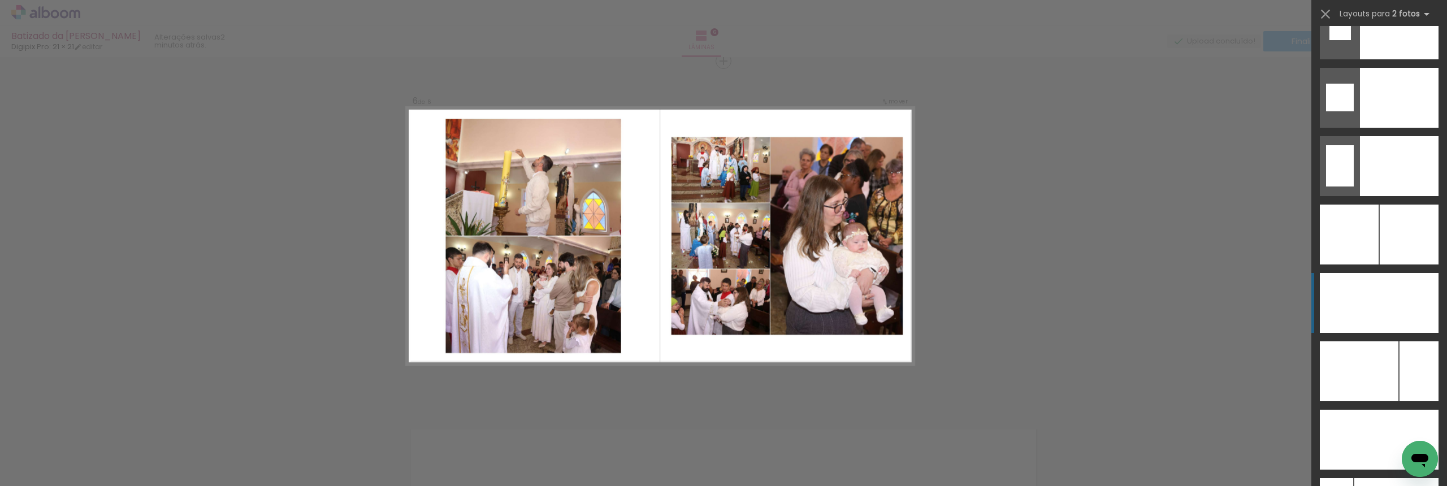
click at [1382, 128] on div at bounding box center [1399, 98] width 79 height 60
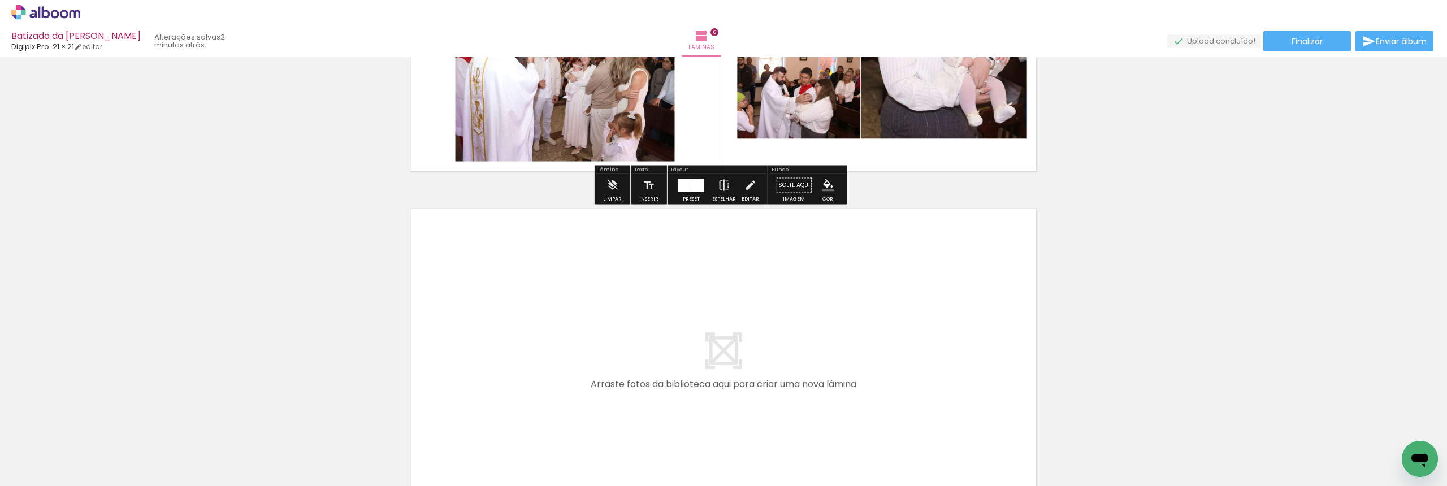
scroll to position [2135, 0]
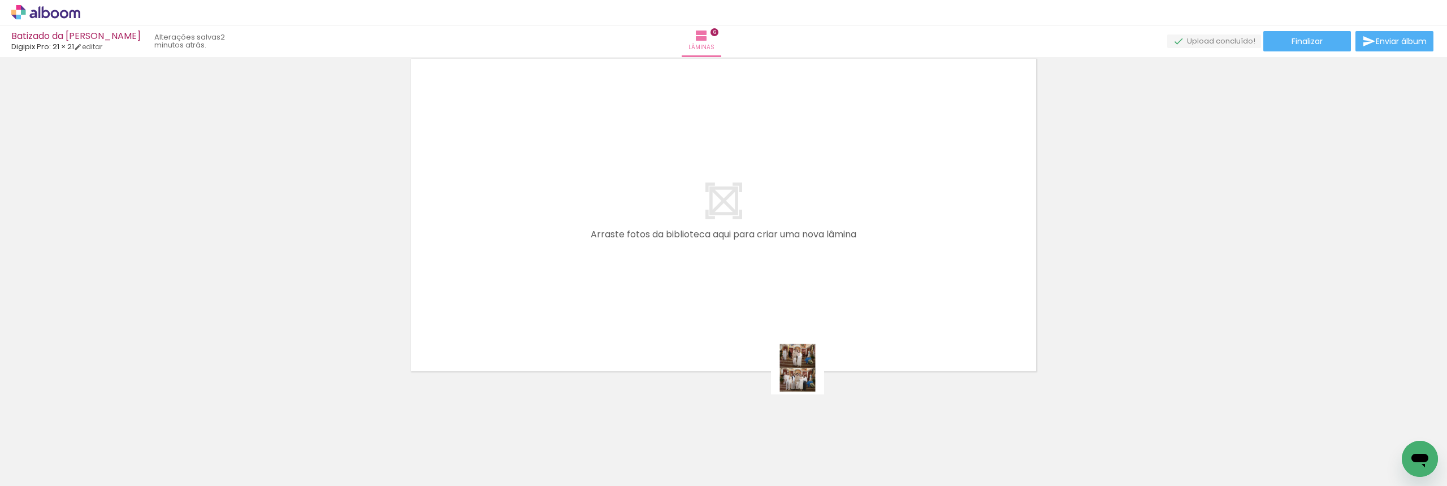
drag, startPoint x: 825, startPoint y: 437, endPoint x: 782, endPoint y: 322, distance: 123.0
click at [748, 283] on quentale-workspace at bounding box center [723, 243] width 1447 height 486
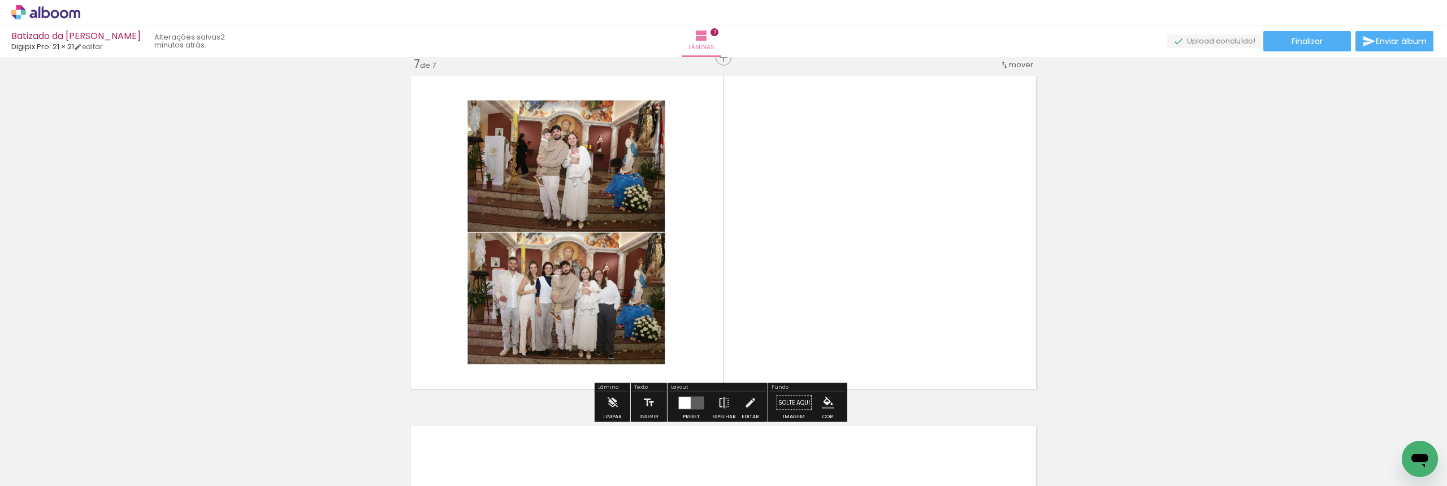
scroll to position [2114, 0]
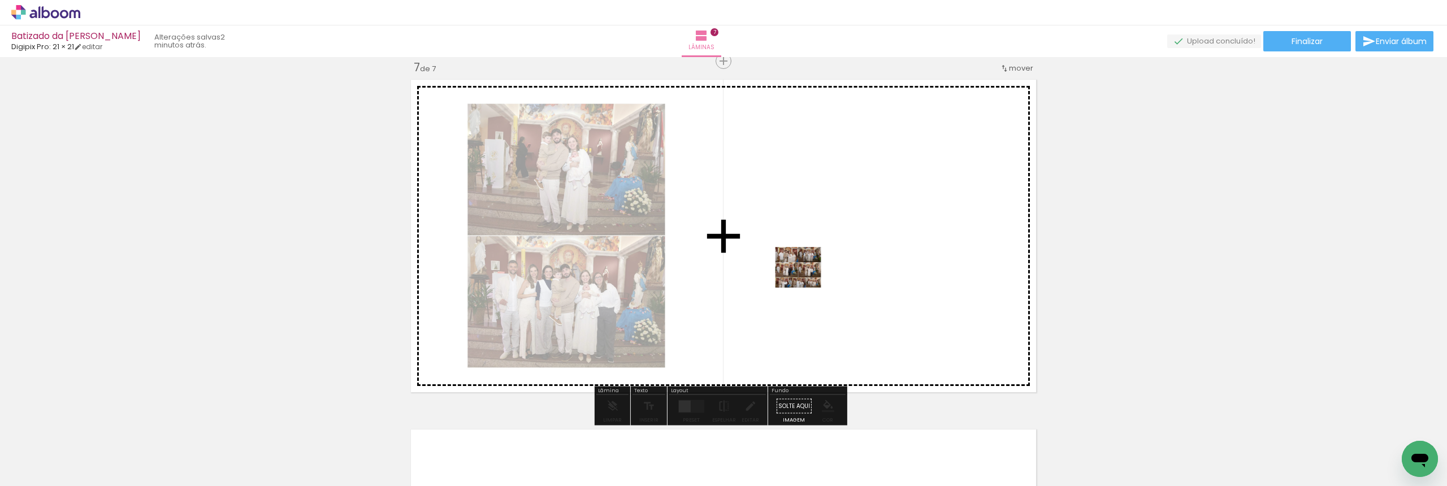
drag, startPoint x: 881, startPoint y: 433, endPoint x: 806, endPoint y: 276, distance: 174.4
click at [806, 276] on quentale-workspace at bounding box center [723, 243] width 1447 height 486
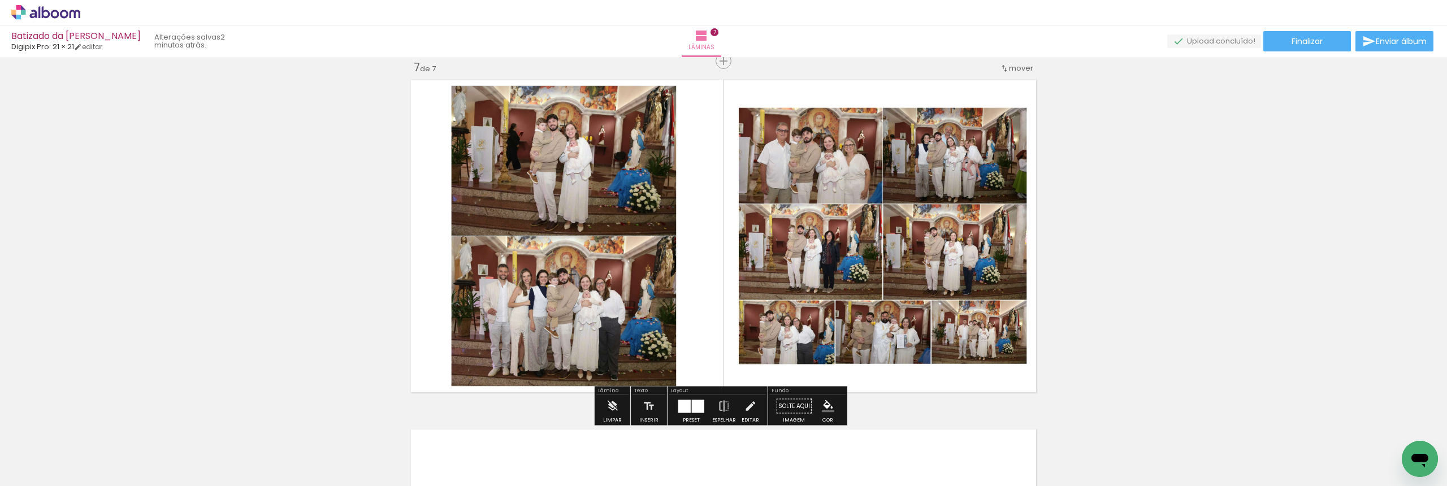
click at [682, 407] on div at bounding box center [684, 406] width 12 height 13
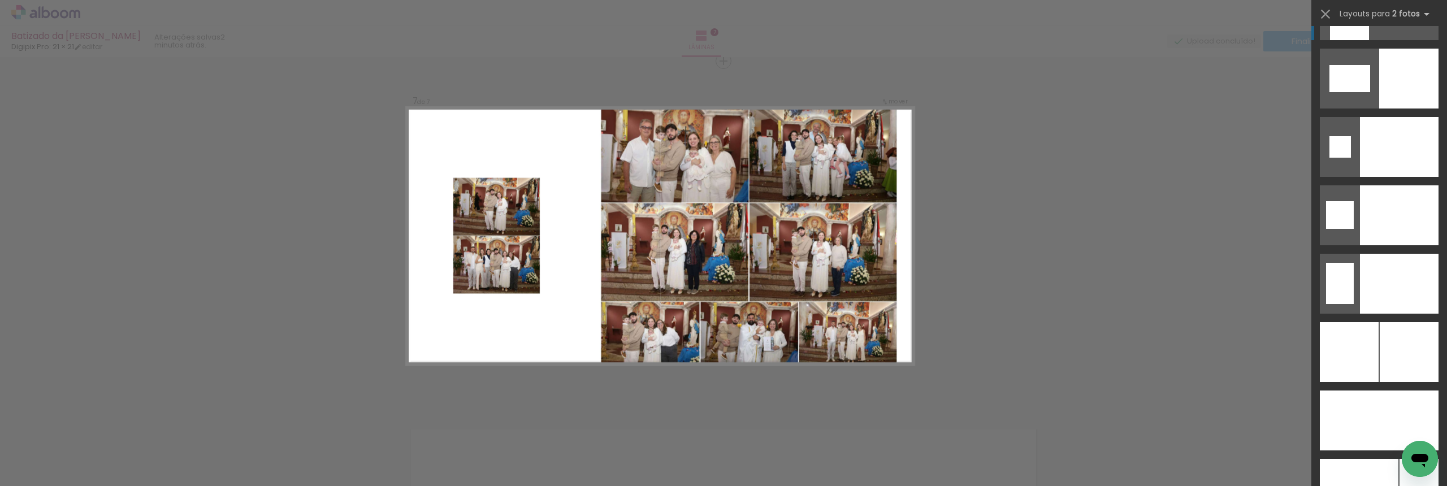
scroll to position [4898, 0]
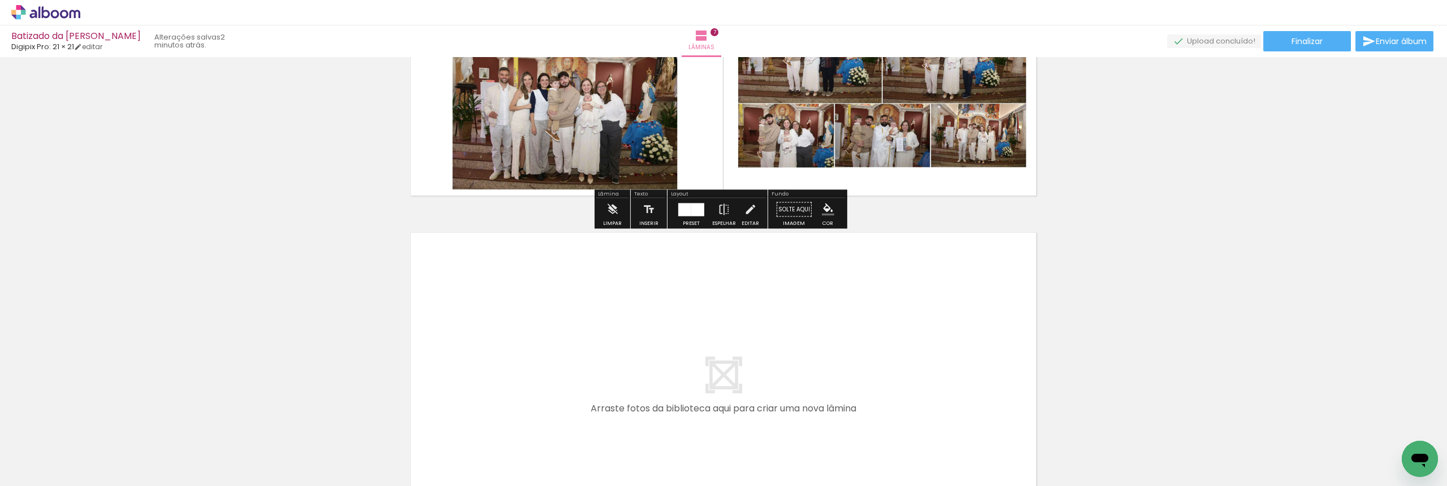
scroll to position [2484, 0]
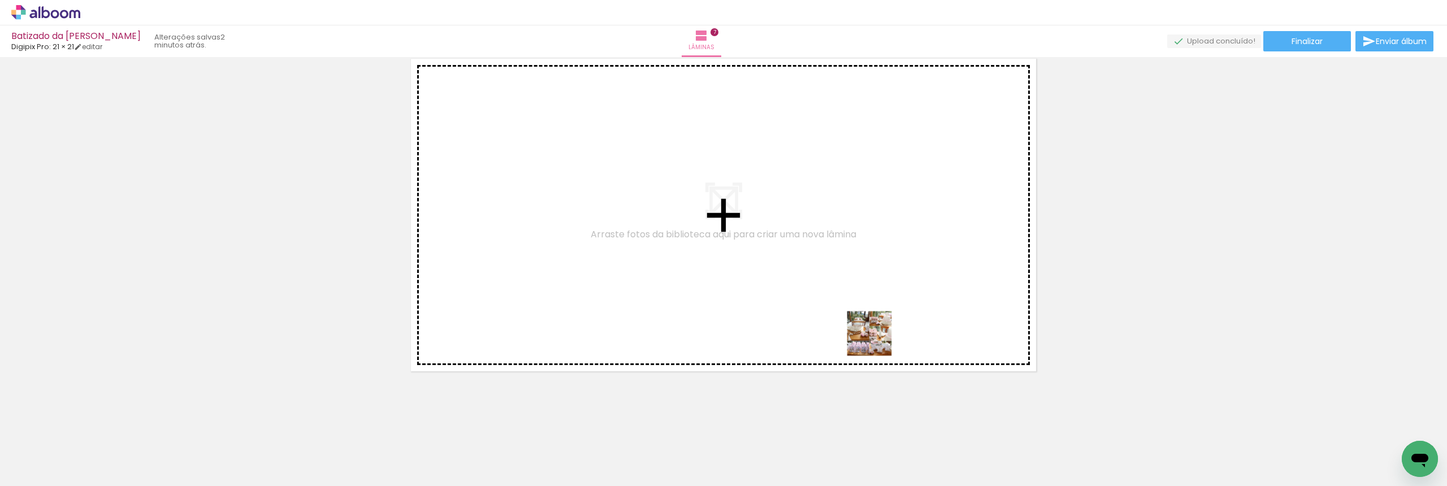
drag, startPoint x: 931, startPoint y: 452, endPoint x: 795, endPoint y: 257, distance: 237.8
click at [795, 257] on quentale-workspace at bounding box center [723, 243] width 1447 height 486
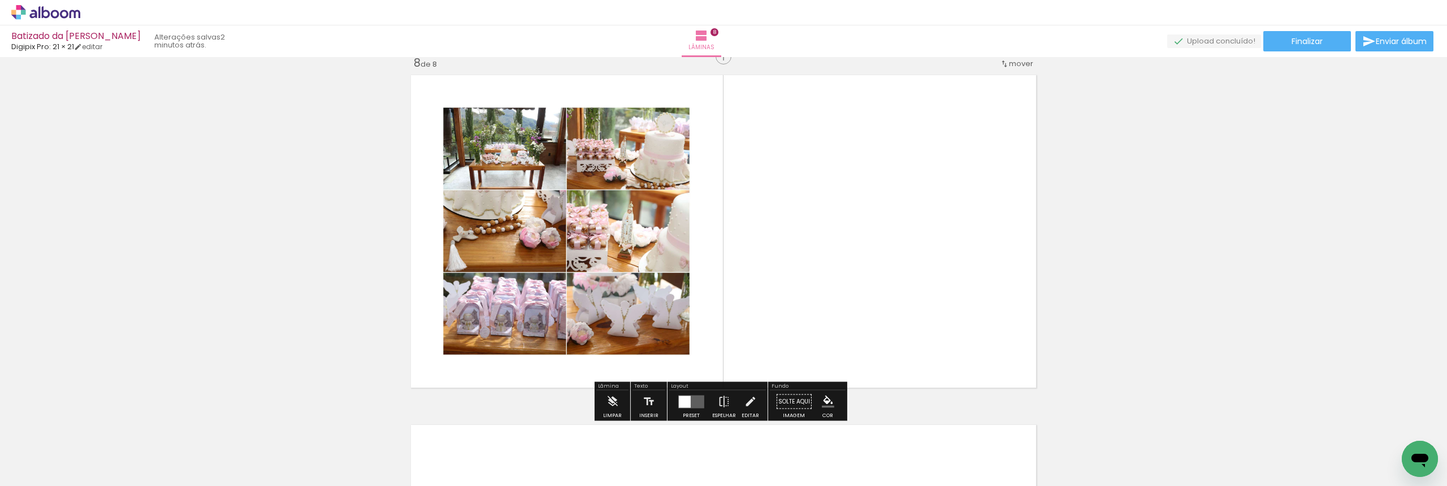
scroll to position [2464, 0]
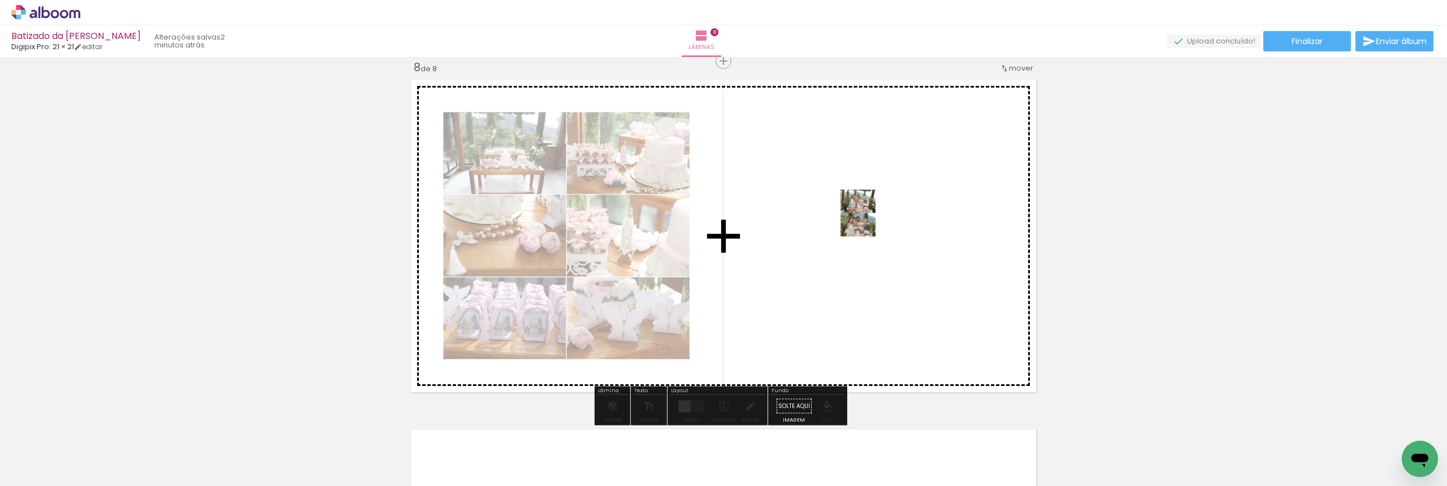
drag, startPoint x: 1009, startPoint y: 433, endPoint x: 866, endPoint y: 222, distance: 255.3
click at [866, 222] on quentale-workspace at bounding box center [723, 243] width 1447 height 486
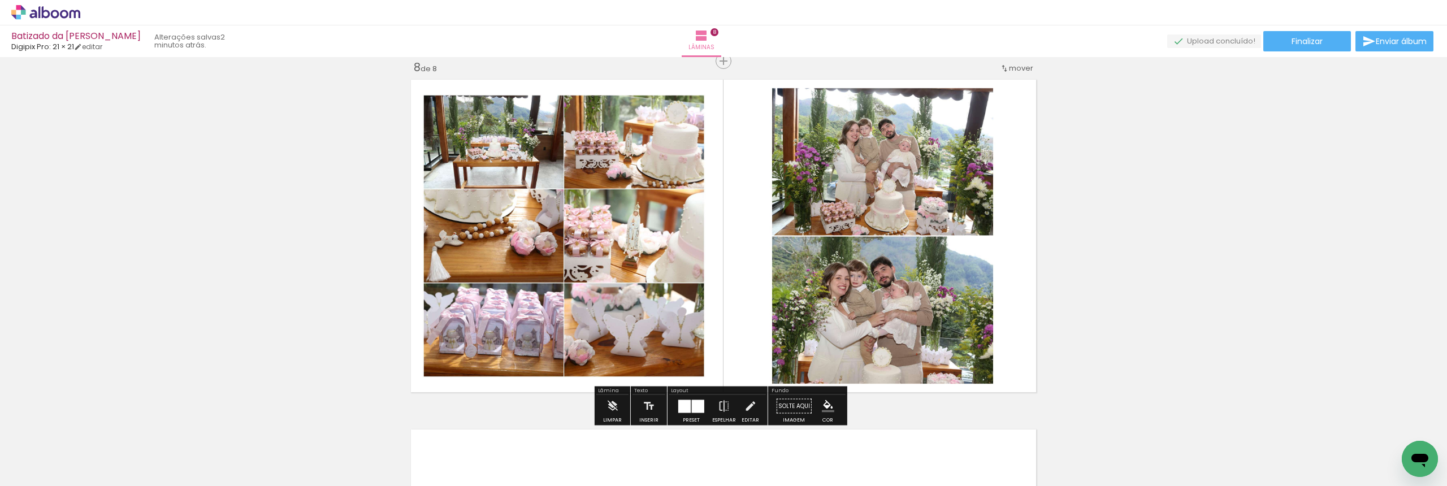
click at [683, 410] on div at bounding box center [684, 406] width 12 height 13
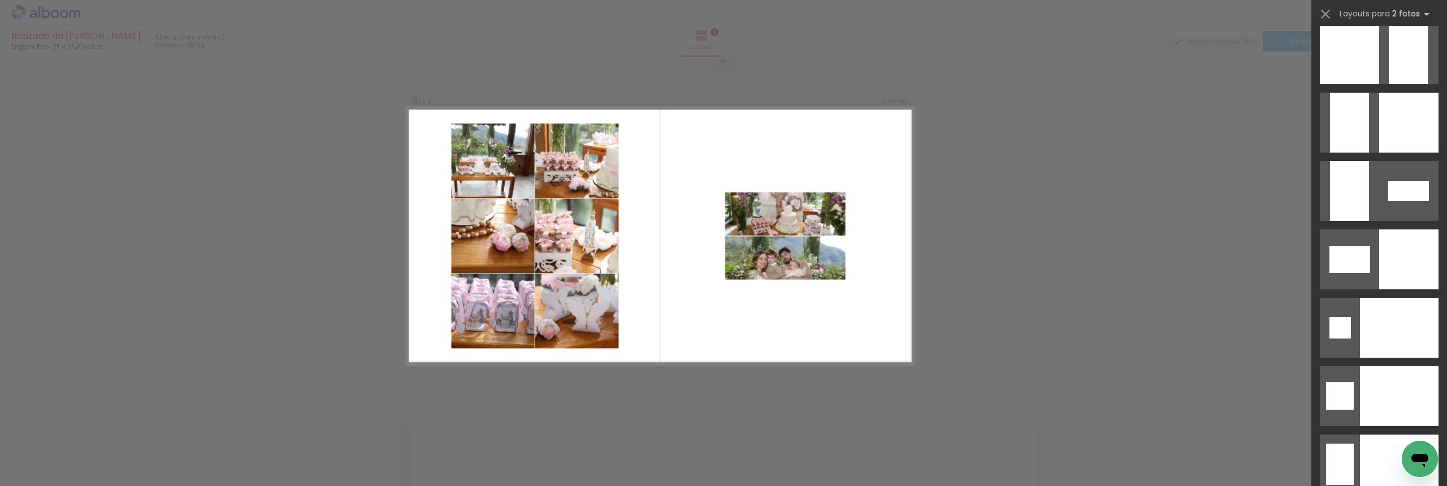
scroll to position [4777, 0]
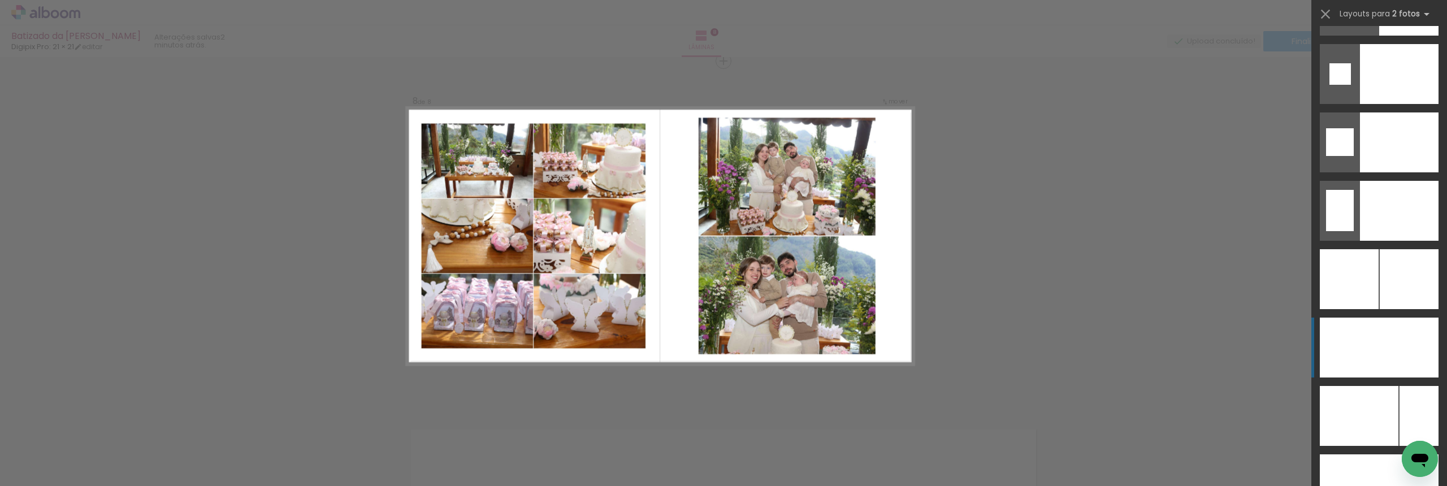
click at [1390, 104] on div at bounding box center [1399, 74] width 79 height 60
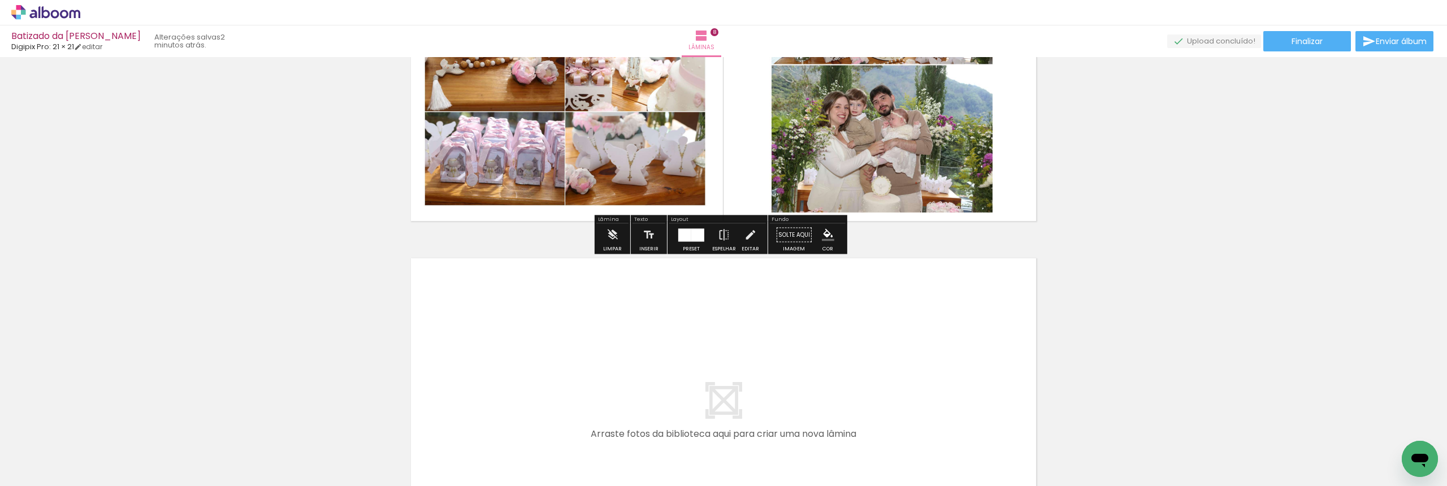
scroll to position [2828, 0]
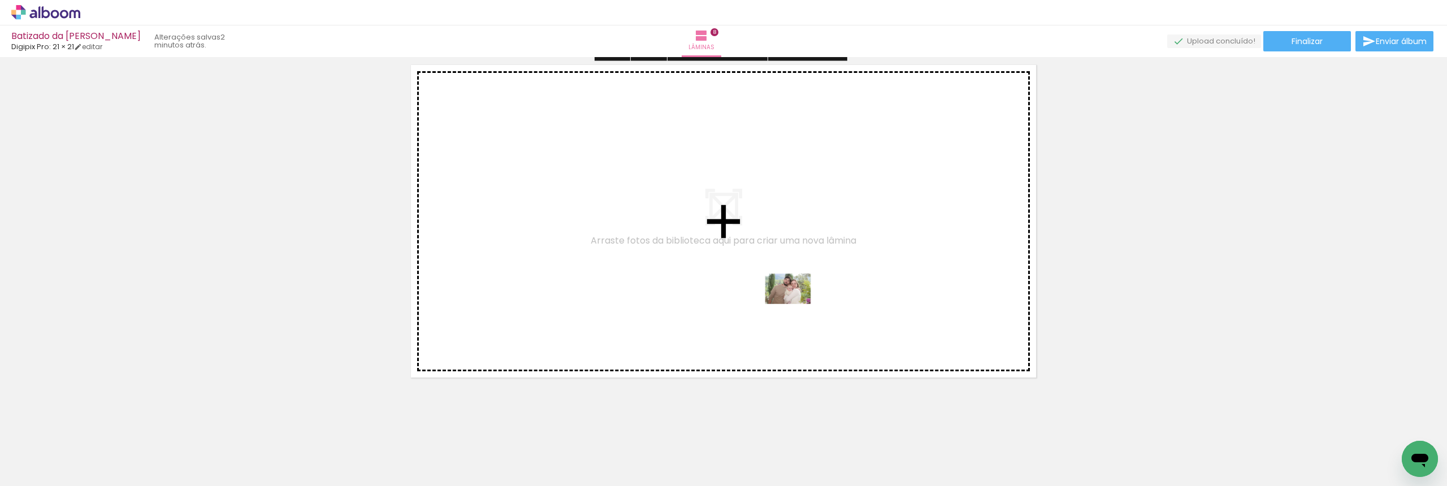
drag, startPoint x: 1072, startPoint y: 449, endPoint x: 676, endPoint y: 266, distance: 435.4
click at [676, 266] on quentale-workspace at bounding box center [723, 243] width 1447 height 486
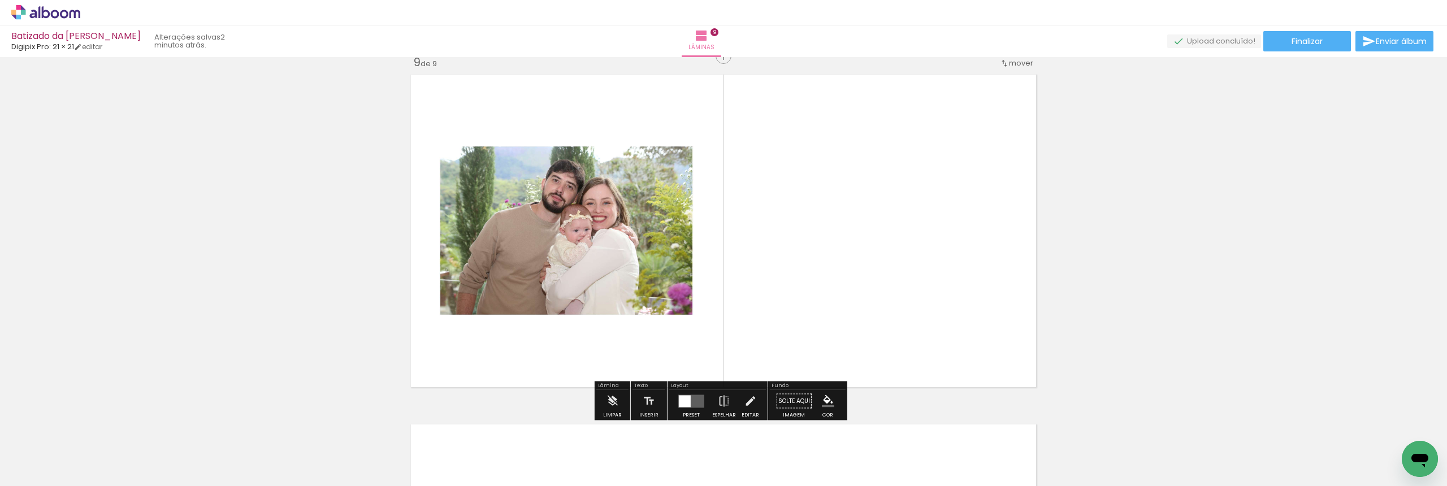
scroll to position [2813, 0]
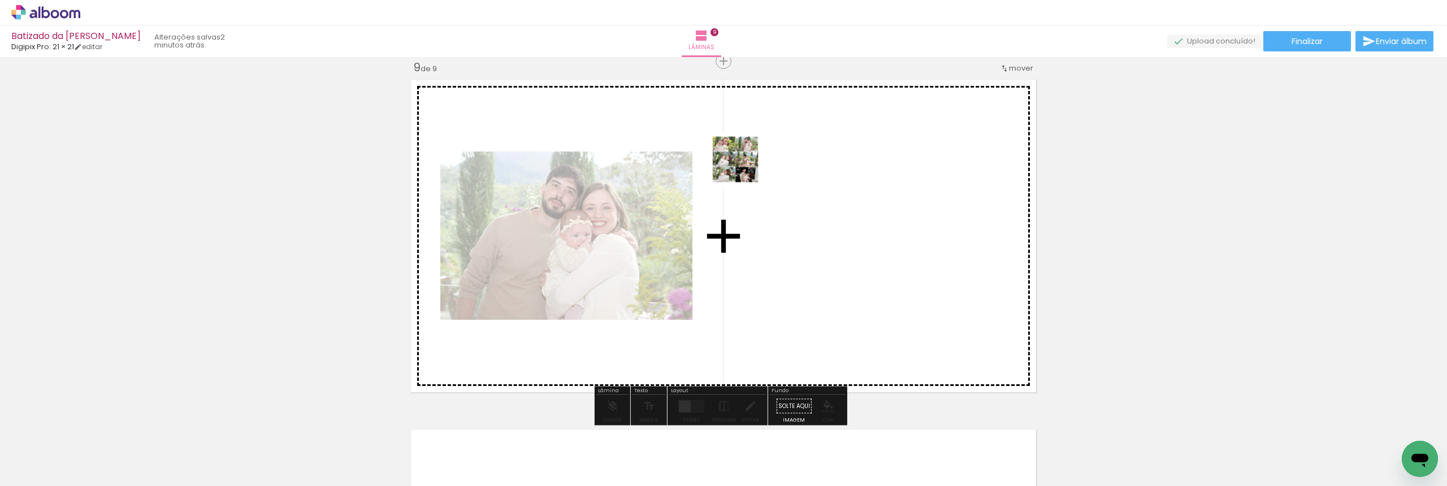
drag, startPoint x: 1149, startPoint y: 454, endPoint x: 744, endPoint y: 168, distance: 496.3
click at [744, 168] on quentale-workspace at bounding box center [723, 243] width 1447 height 486
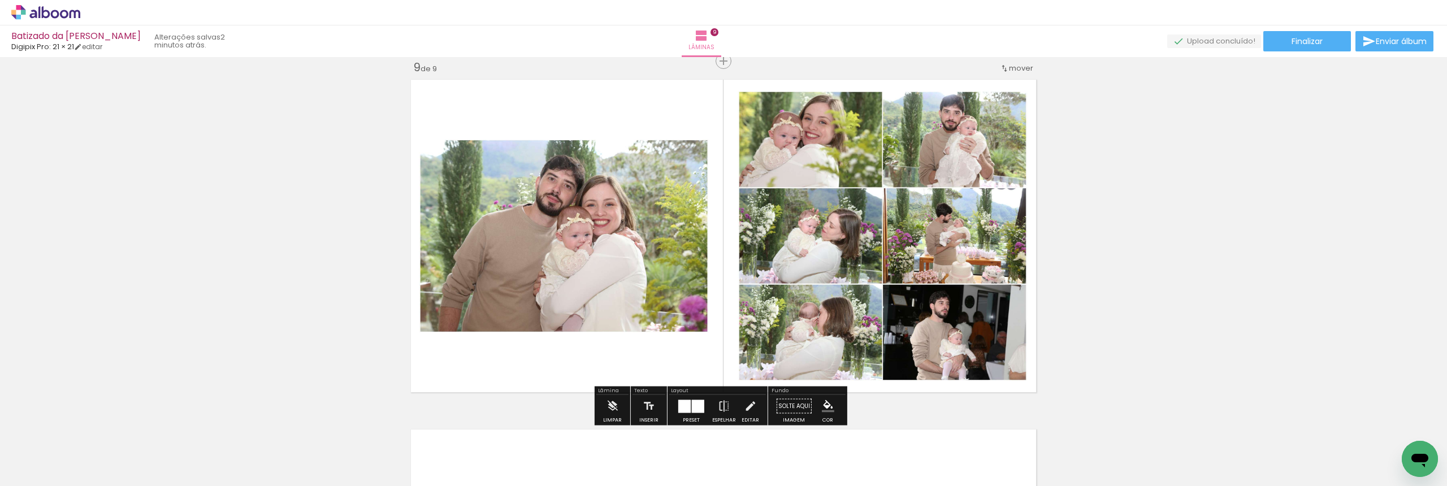
click at [696, 406] on div at bounding box center [698, 406] width 12 height 13
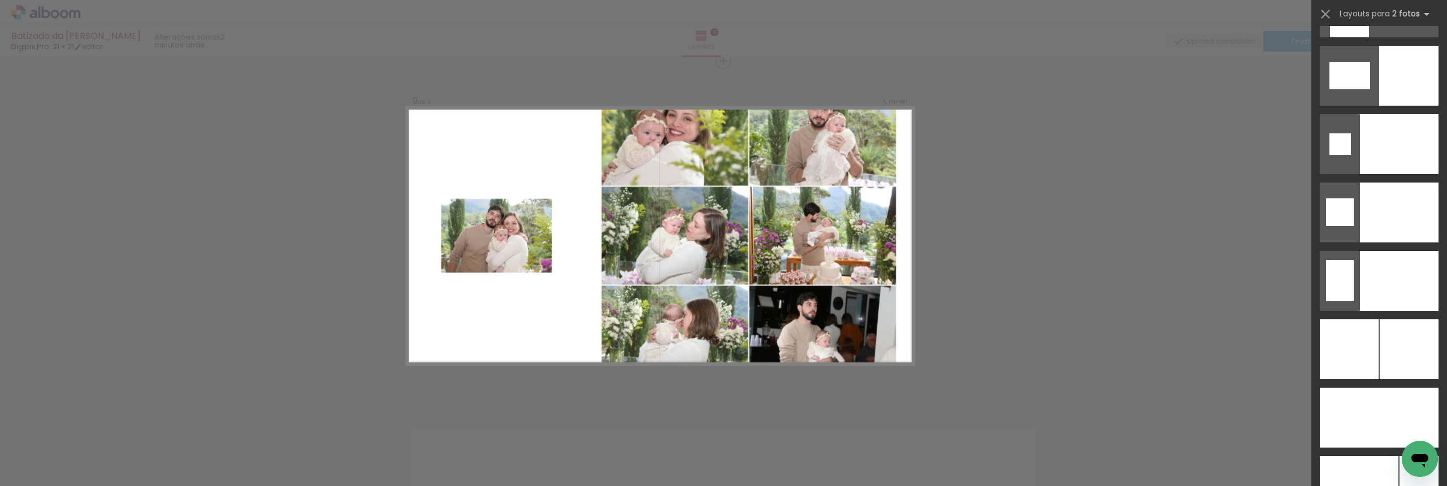
scroll to position [4777, 0]
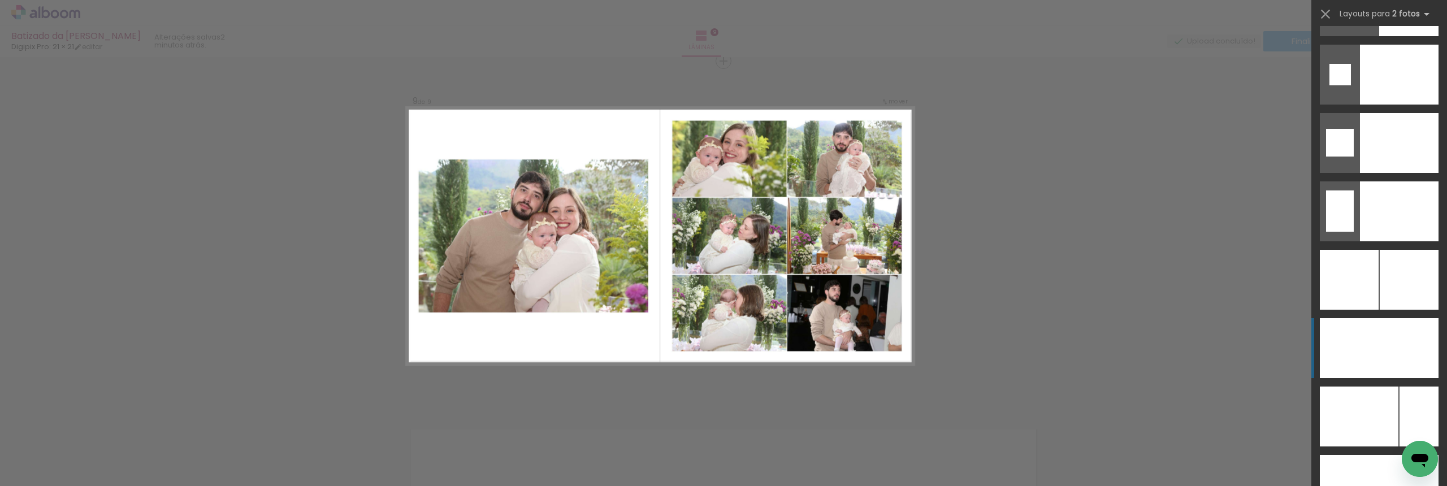
click at [1359, 455] on div at bounding box center [1339, 485] width 39 height 60
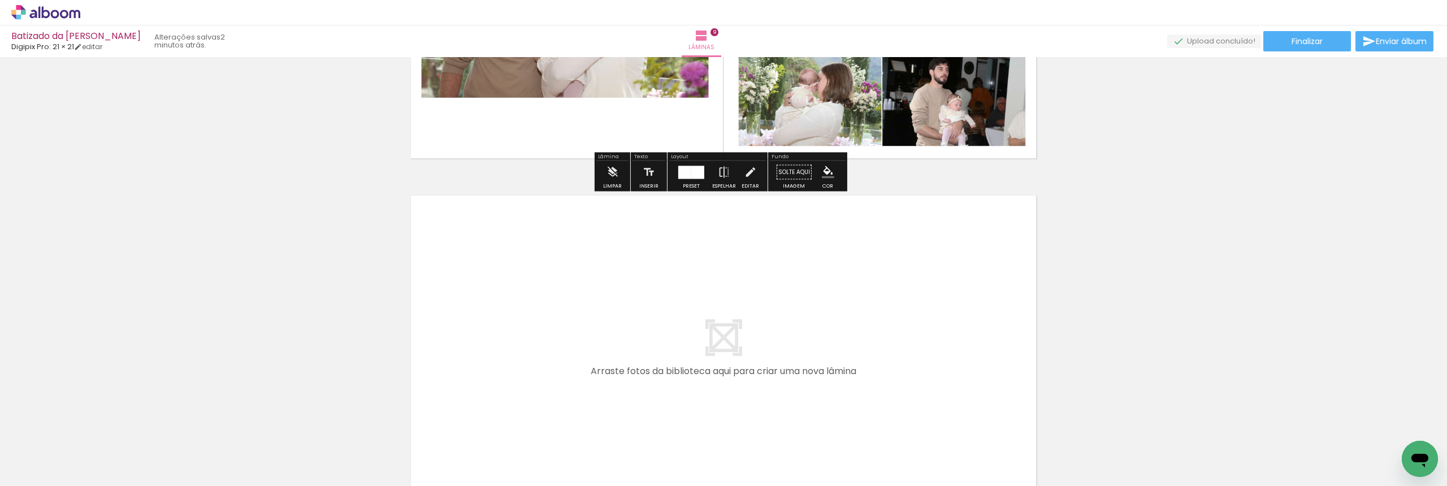
scroll to position [3175, 0]
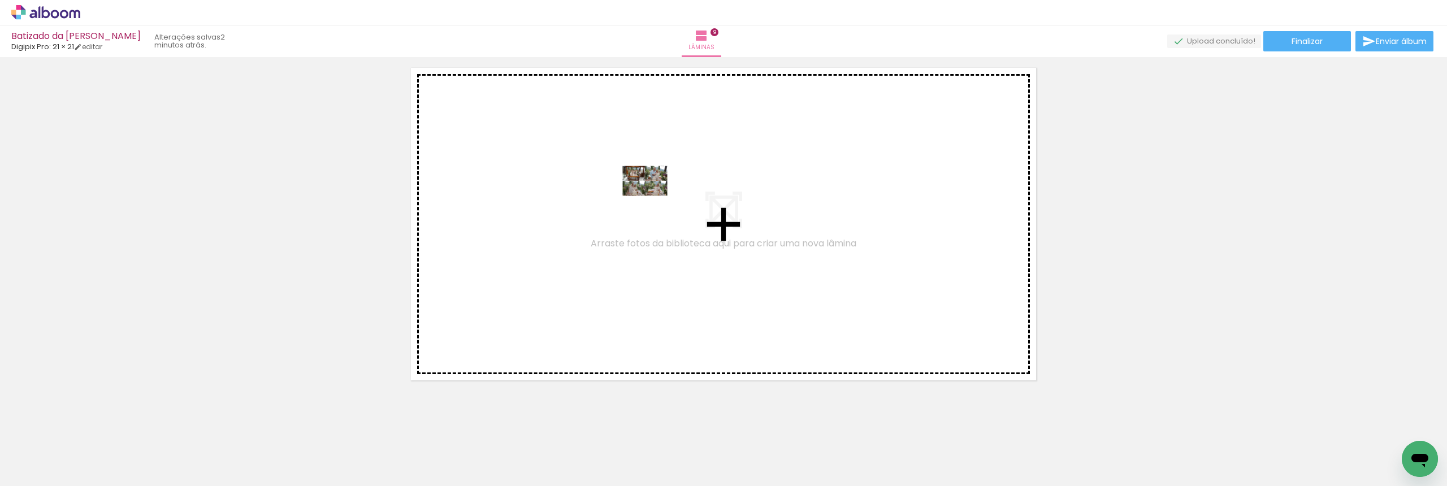
drag, startPoint x: 1194, startPoint y: 446, endPoint x: 653, endPoint y: 189, distance: 598.6
click at [653, 189] on quentale-workspace at bounding box center [723, 243] width 1447 height 486
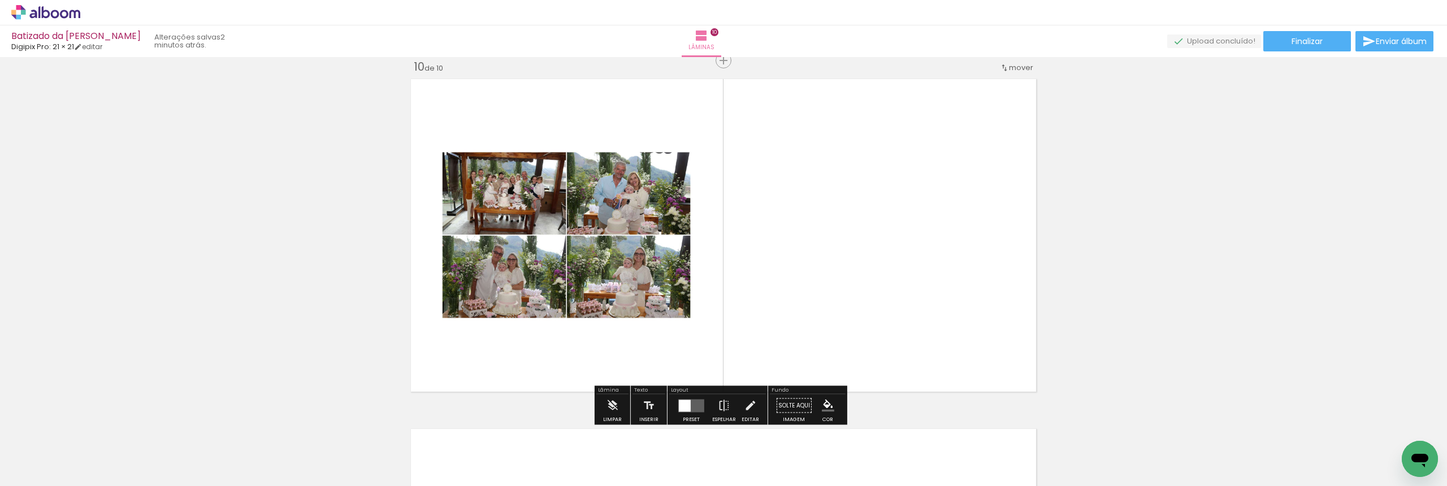
scroll to position [3163, 0]
drag, startPoint x: 1260, startPoint y: 437, endPoint x: 804, endPoint y: 241, distance: 495.7
click at [804, 241] on quentale-workspace at bounding box center [723, 243] width 1447 height 486
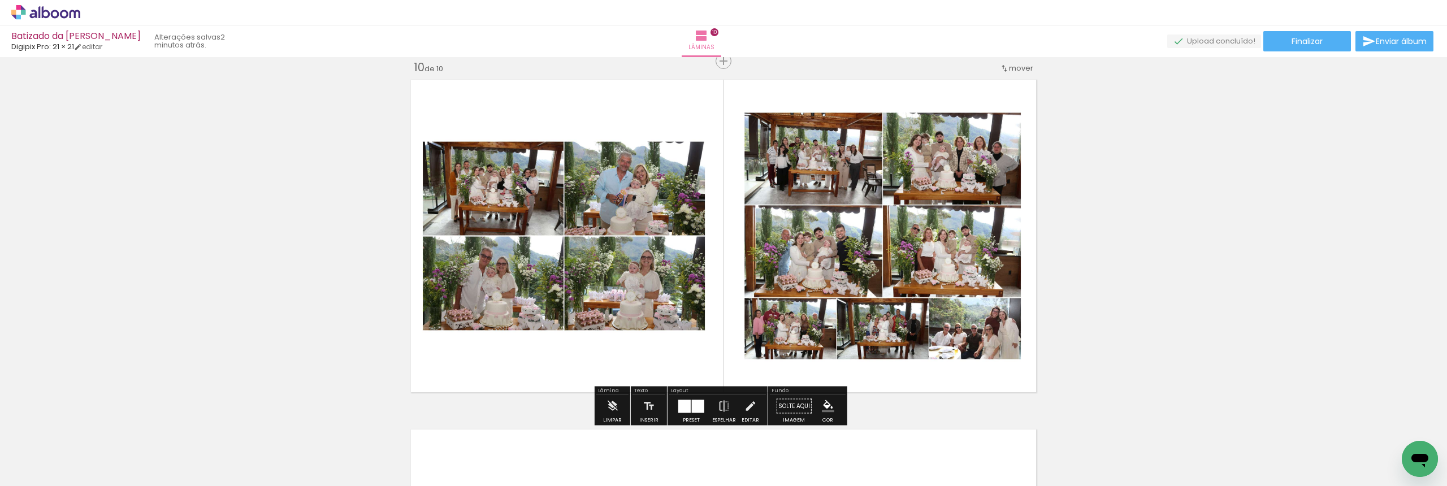
drag, startPoint x: 692, startPoint y: 408, endPoint x: 854, endPoint y: 360, distance: 168.6
click at [692, 407] on div at bounding box center [698, 406] width 12 height 13
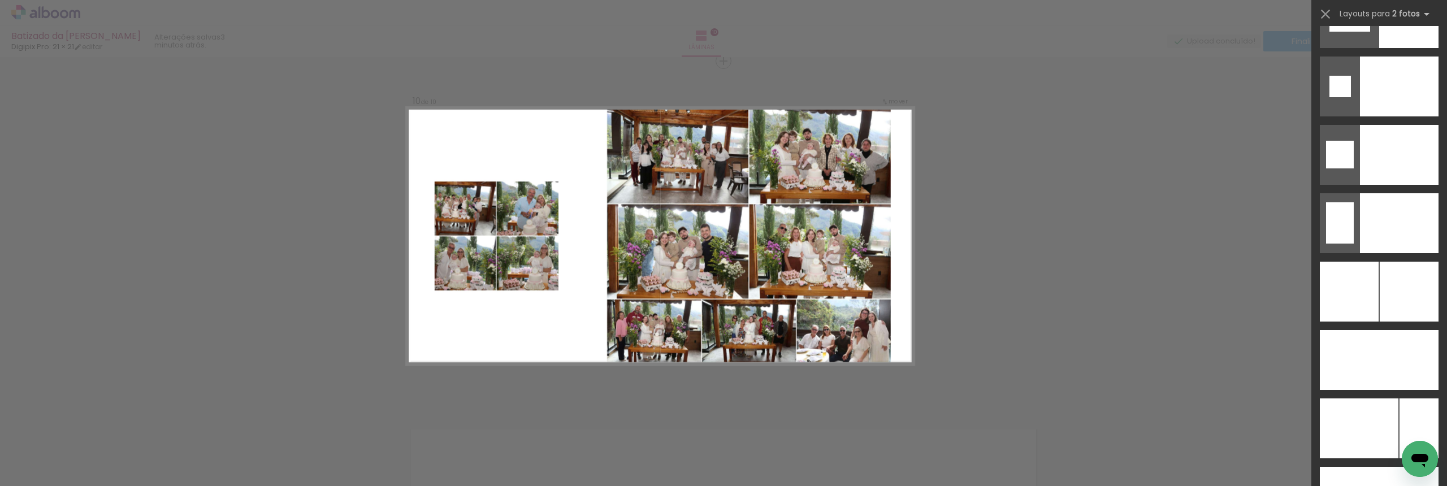
scroll to position [4824, 0]
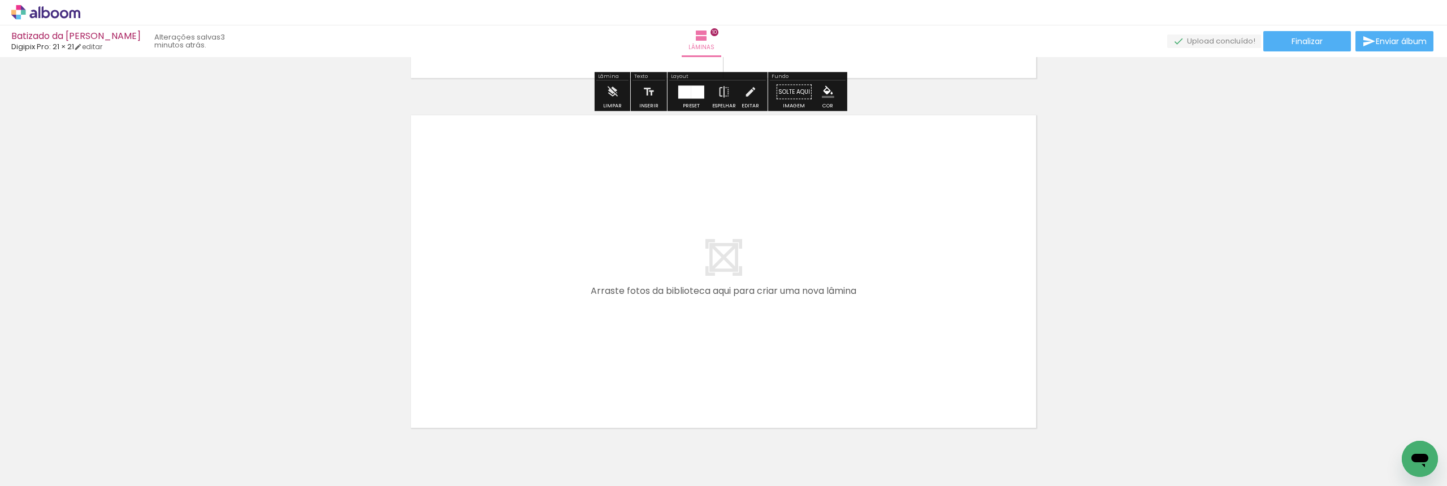
scroll to position [3534, 0]
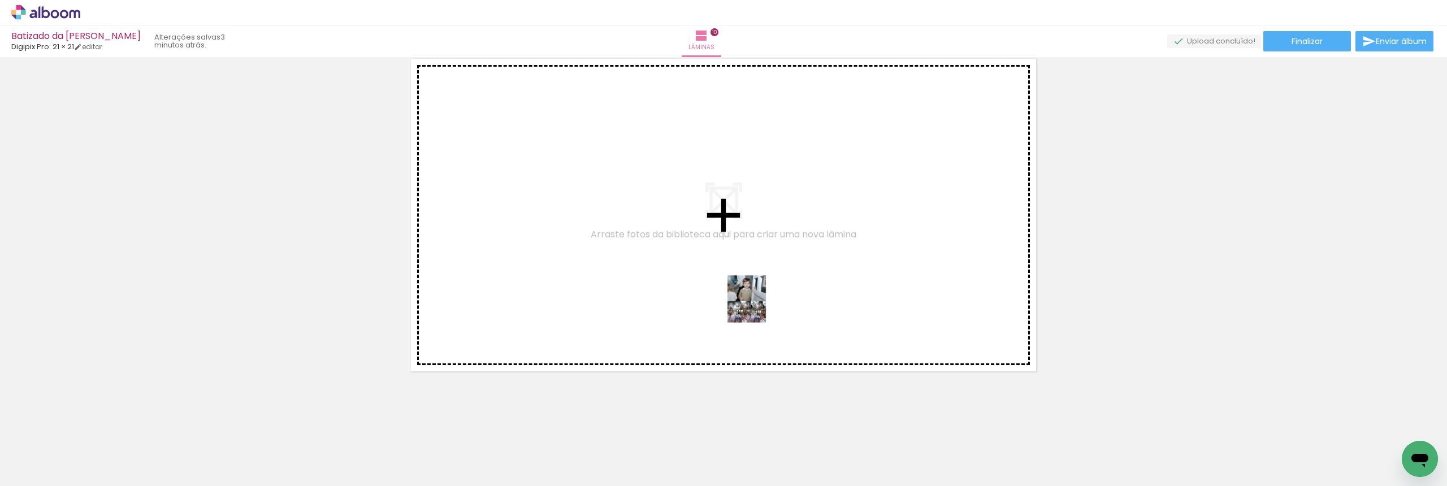
drag, startPoint x: 1318, startPoint y: 432, endPoint x: 755, endPoint y: 307, distance: 576.6
click at [755, 307] on quentale-workspace at bounding box center [723, 243] width 1447 height 486
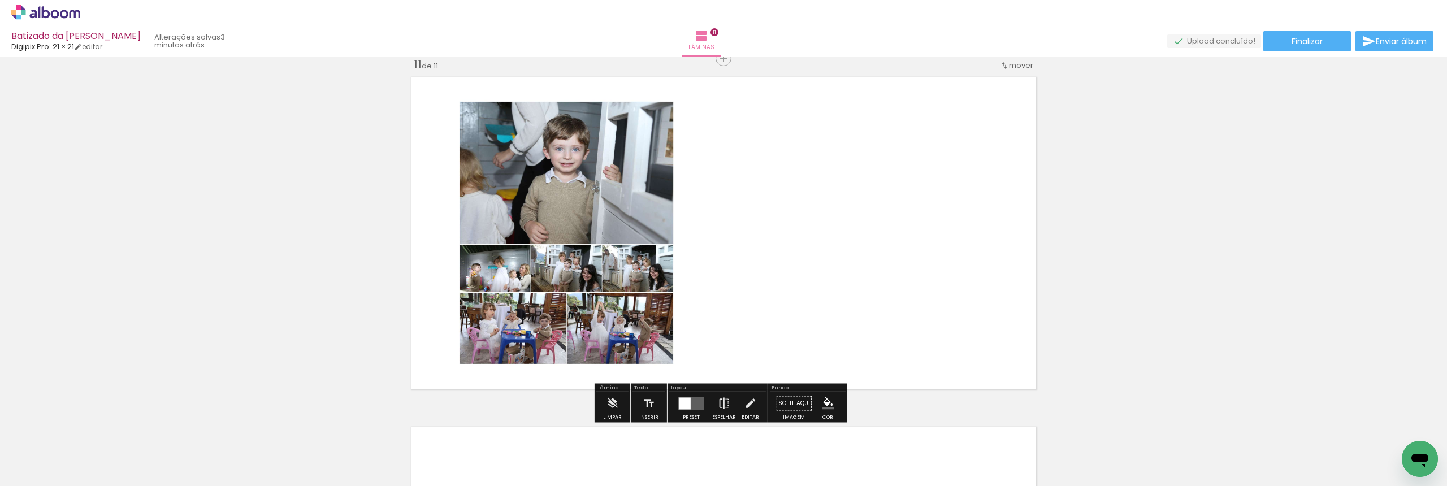
scroll to position [3513, 0]
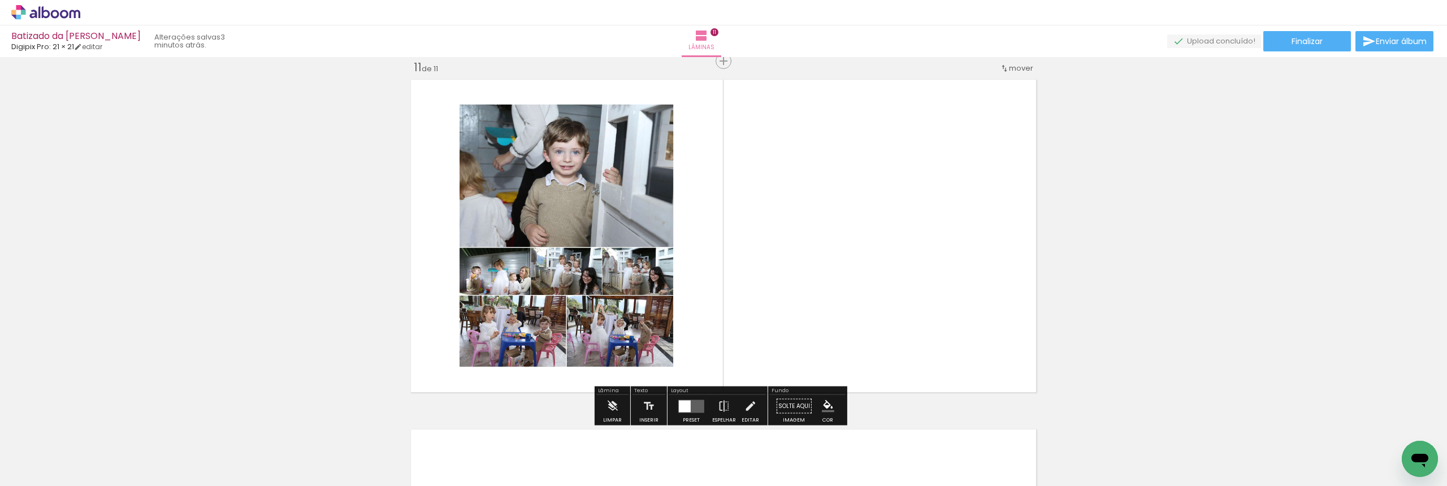
click at [695, 405] on quentale-layouter at bounding box center [691, 406] width 26 height 13
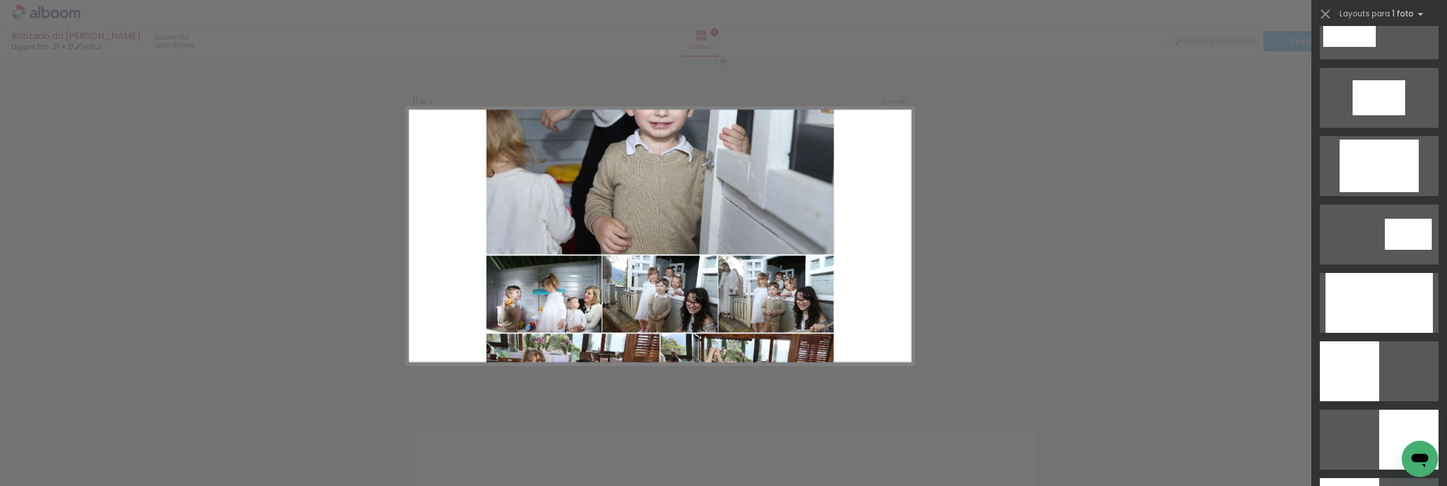
scroll to position [2145, 0]
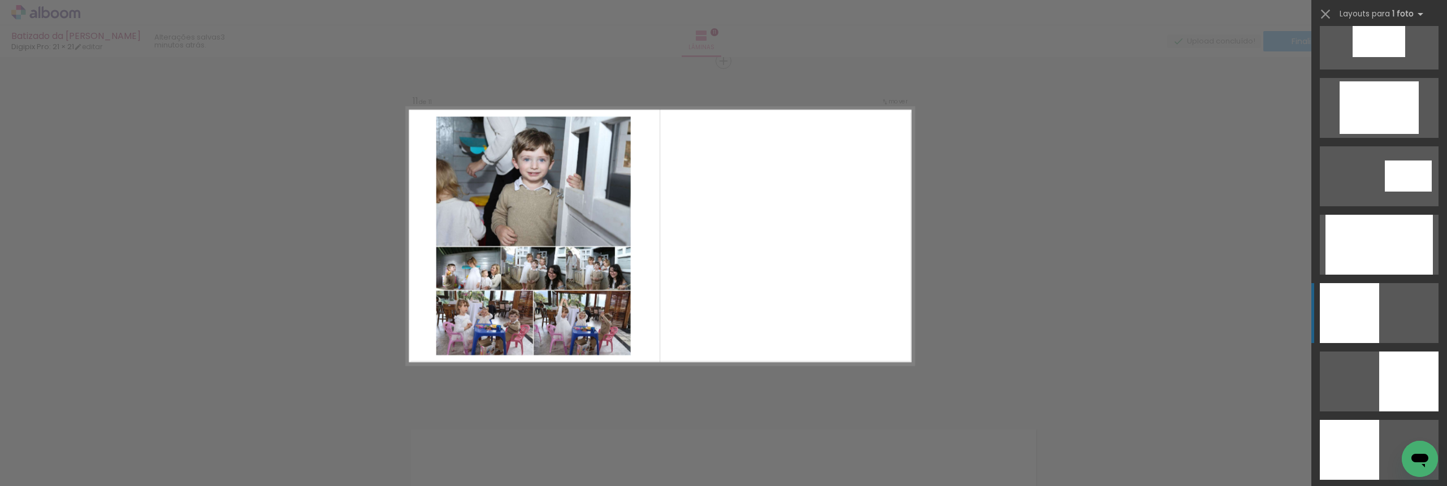
click at [1338, 420] on div at bounding box center [1349, 450] width 59 height 60
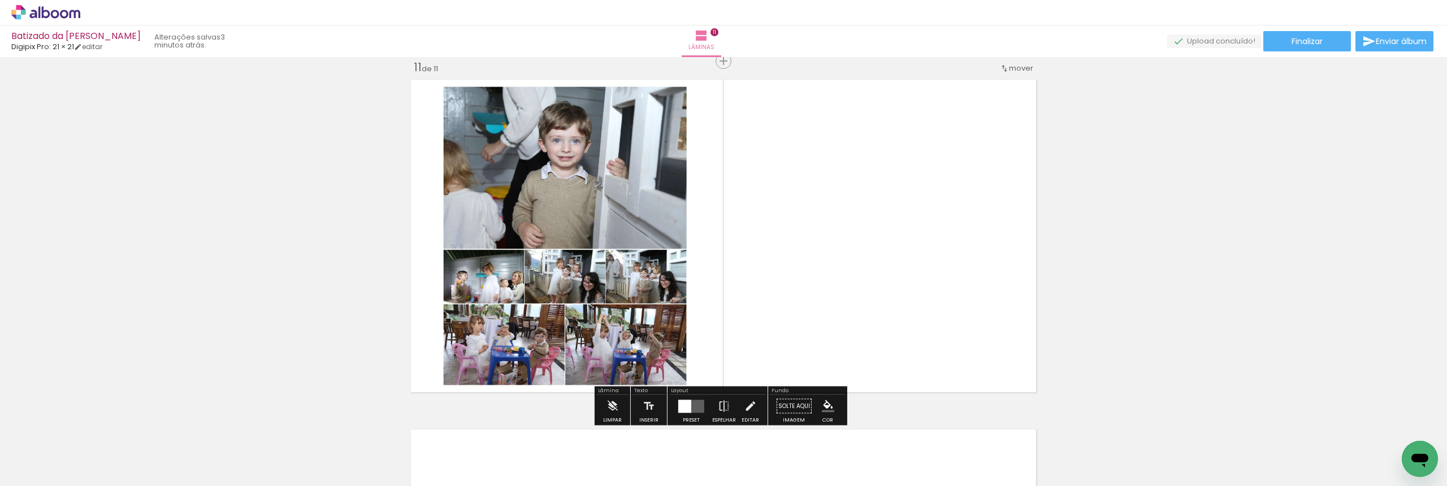
click at [1293, 44] on span "Finalizar" at bounding box center [1306, 41] width 31 height 8
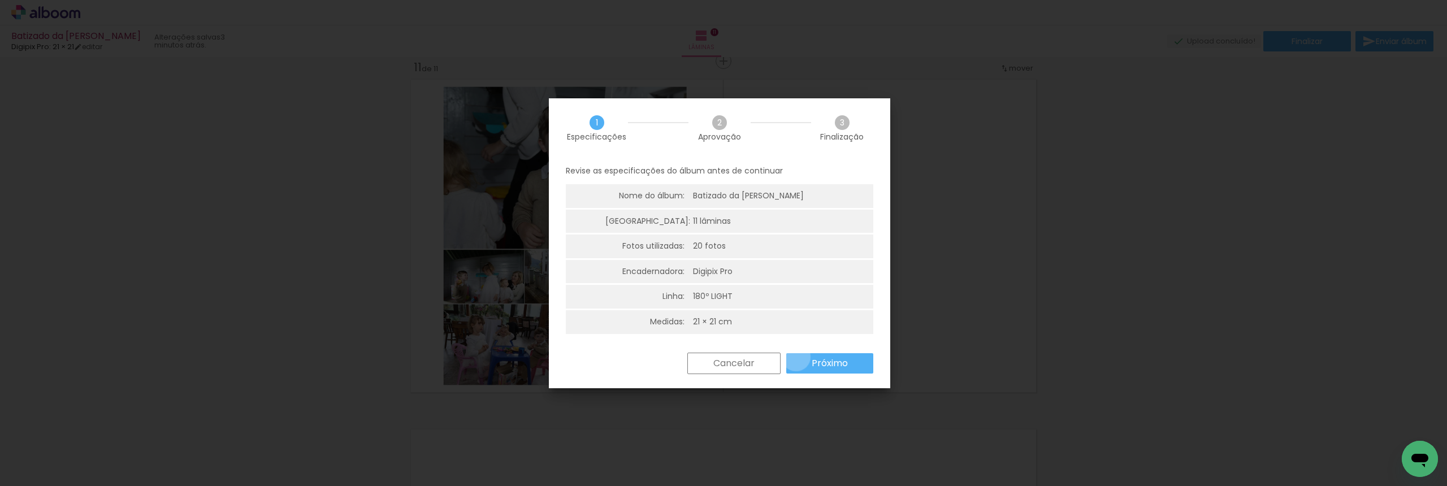
click at [796, 357] on paper-button "Próximo" at bounding box center [829, 363] width 87 height 20
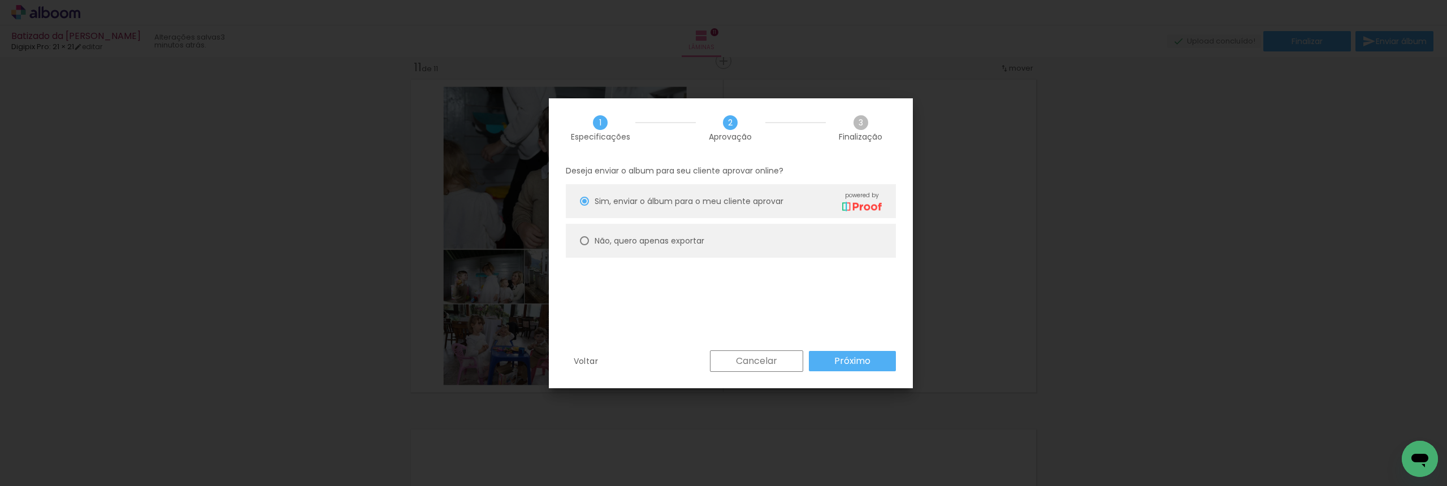
click at [821, 358] on paper-button "Próximo" at bounding box center [852, 361] width 87 height 20
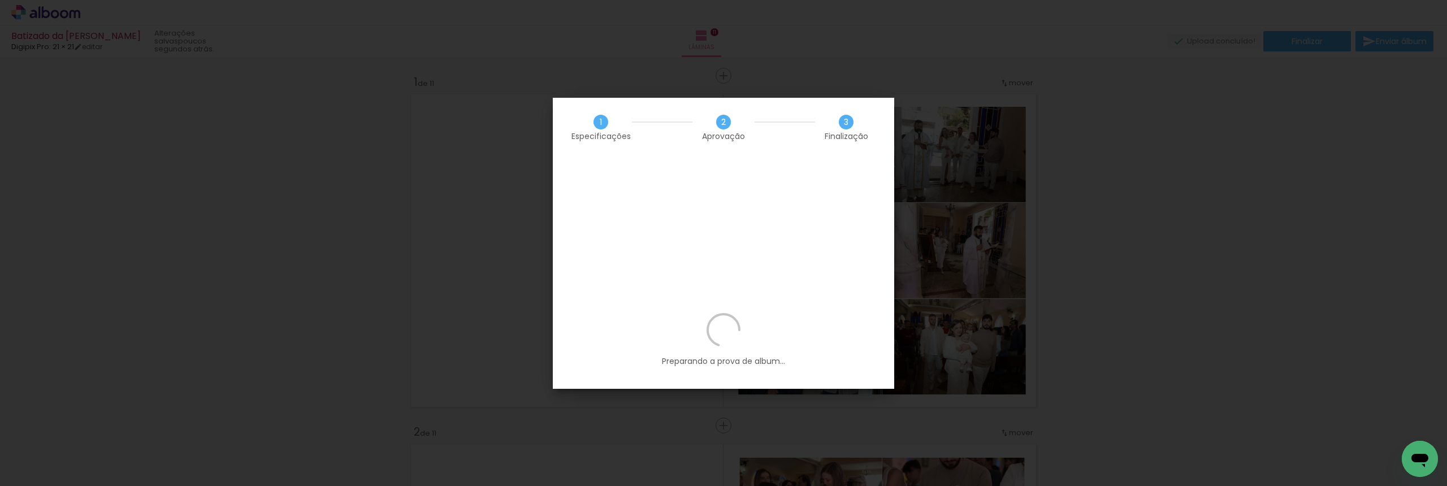
scroll to position [2145, 0]
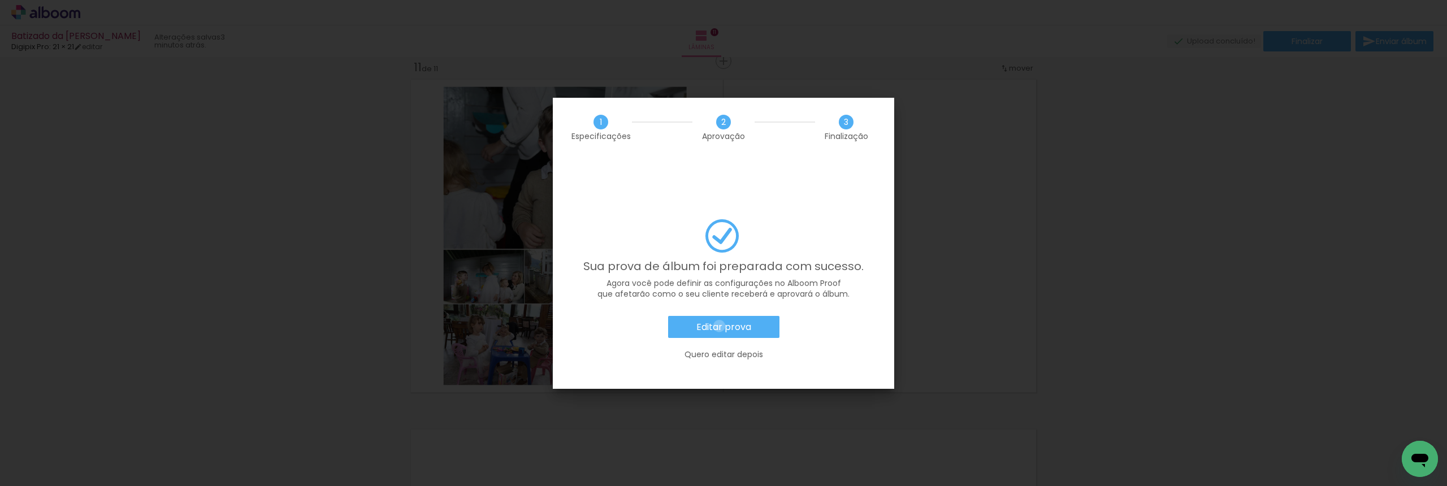
click at [0, 0] on slot "Editar prova" at bounding box center [0, 0] width 0 height 0
